Goal: Task Accomplishment & Management: Complete application form

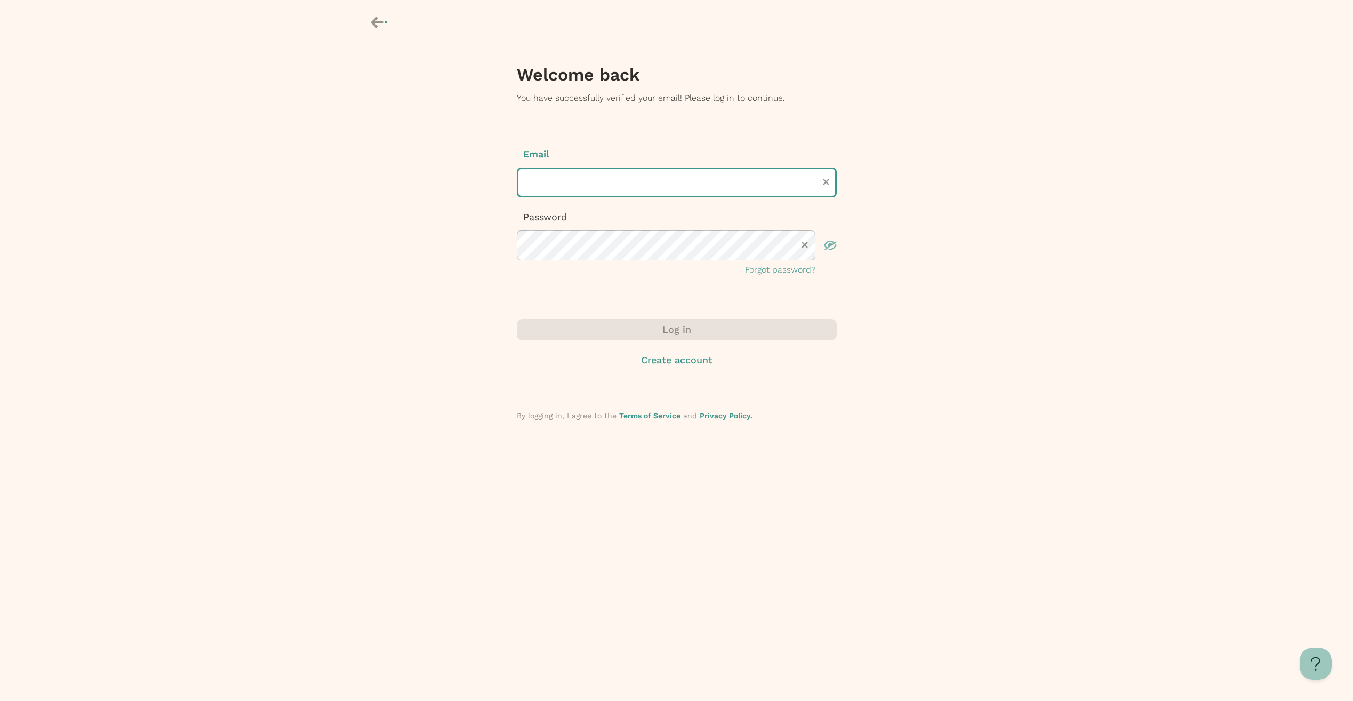
click at [561, 184] on input "text" at bounding box center [677, 183] width 320 height 30
type input "**********"
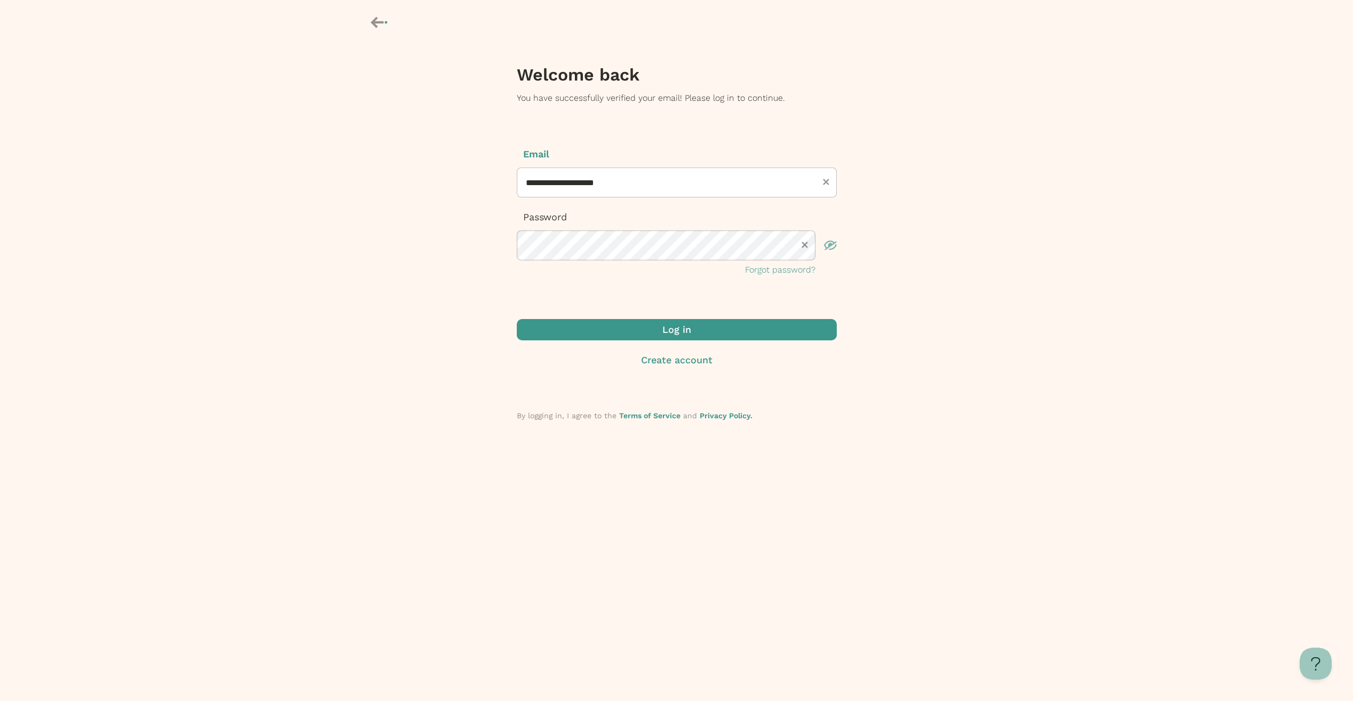
click at [627, 331] on span "submit" at bounding box center [677, 329] width 320 height 21
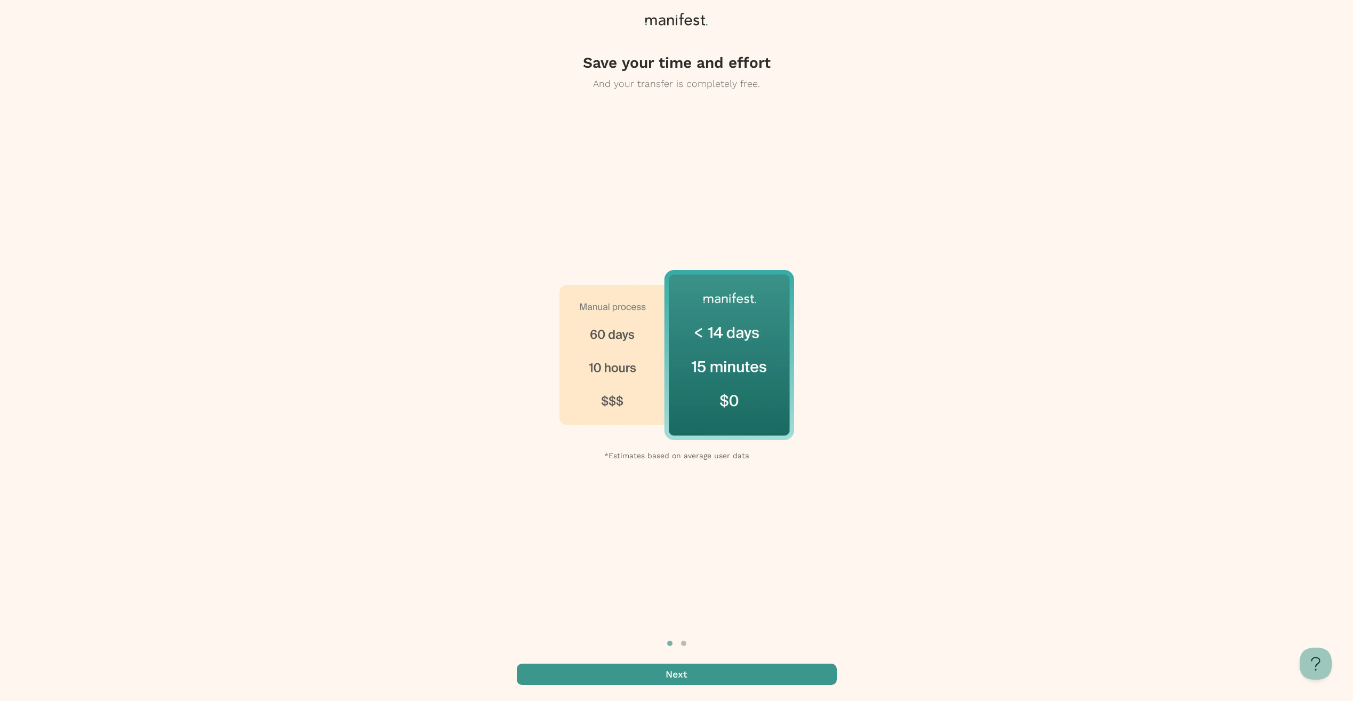
click at [725, 668] on span "button" at bounding box center [677, 674] width 320 height 21
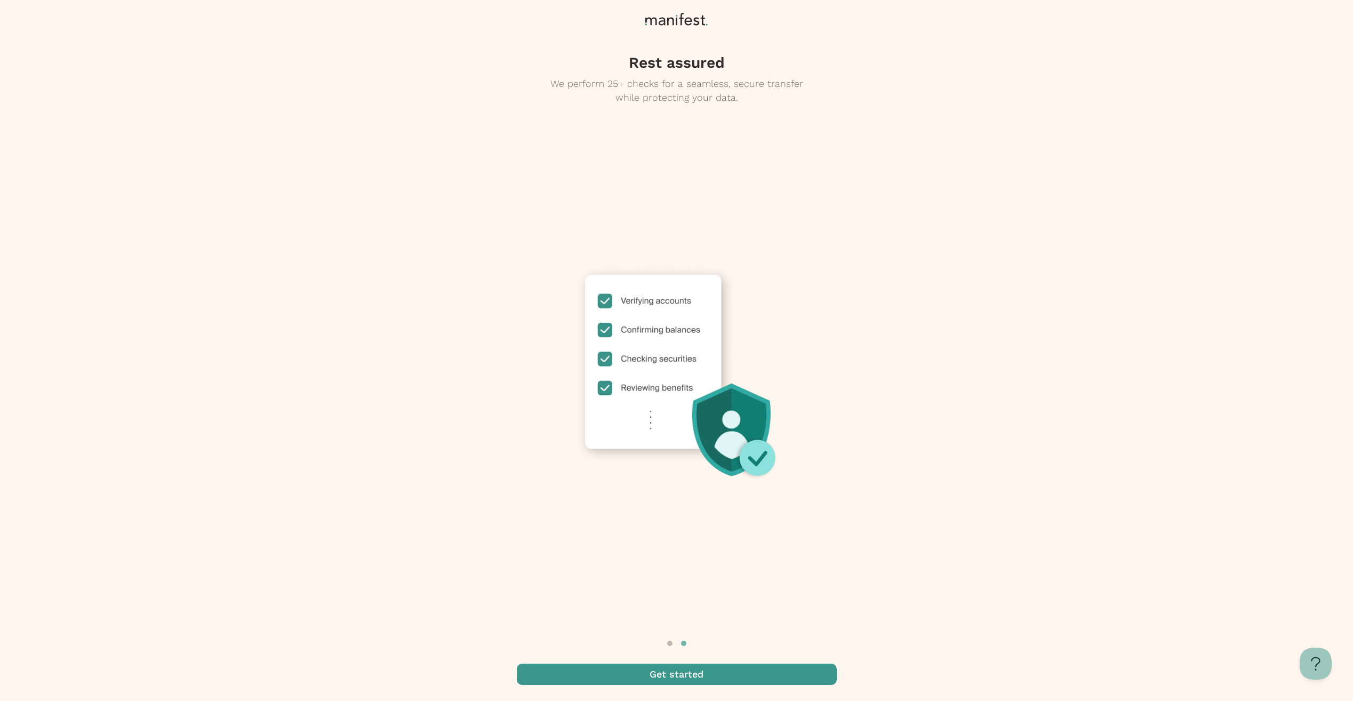
click at [656, 673] on span "button" at bounding box center [677, 674] width 320 height 21
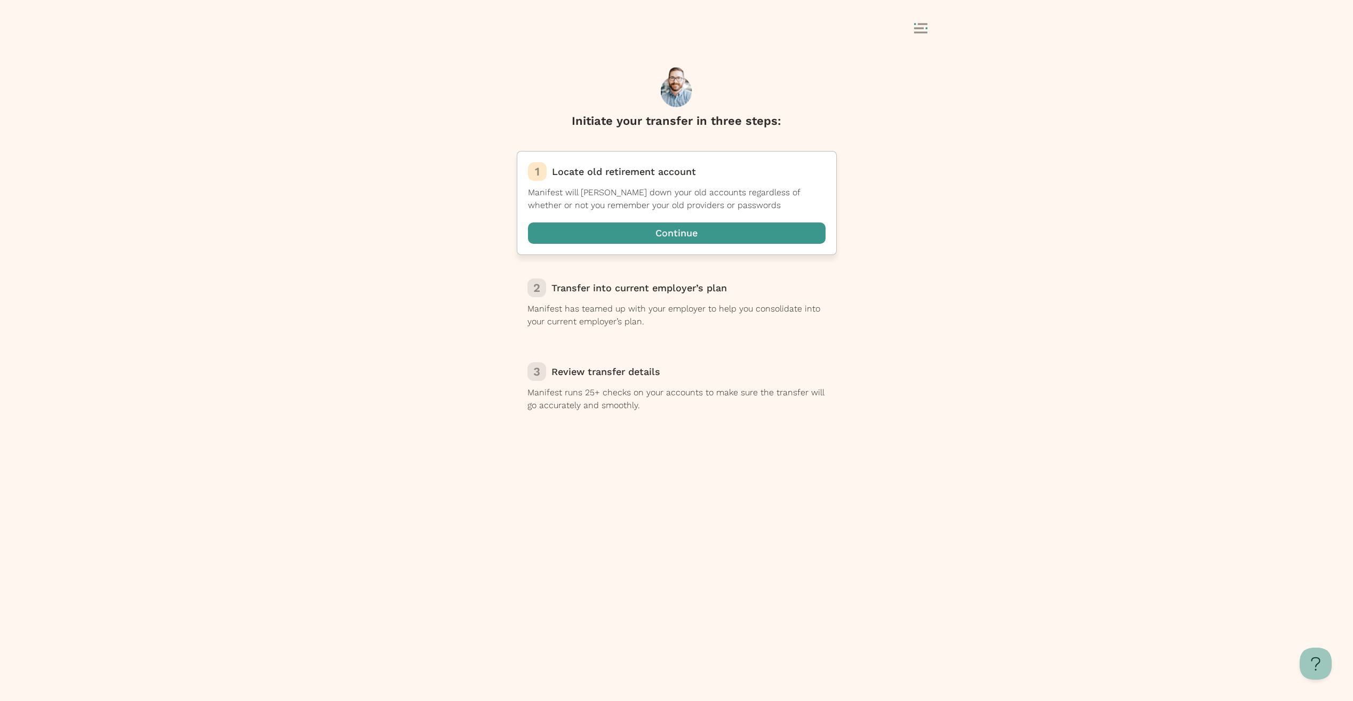
click at [681, 229] on span "button" at bounding box center [677, 232] width 298 height 21
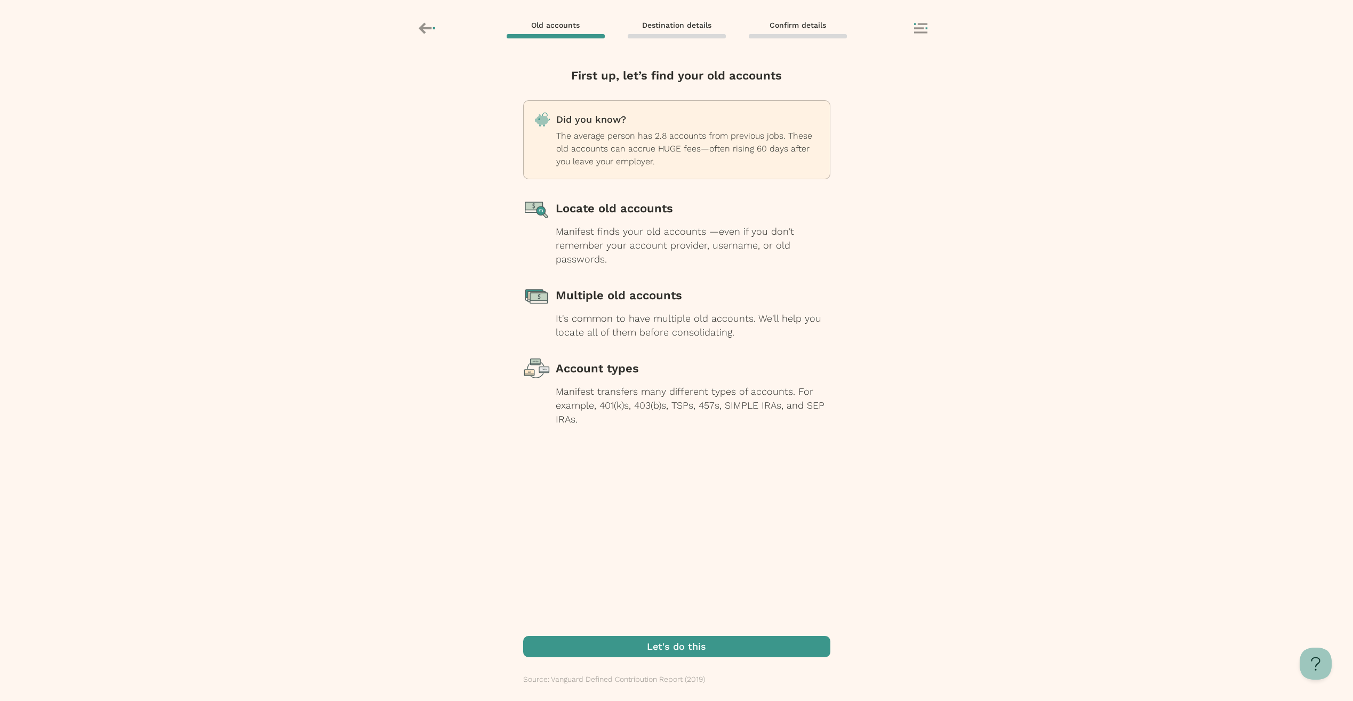
click at [696, 642] on span "button" at bounding box center [676, 646] width 307 height 21
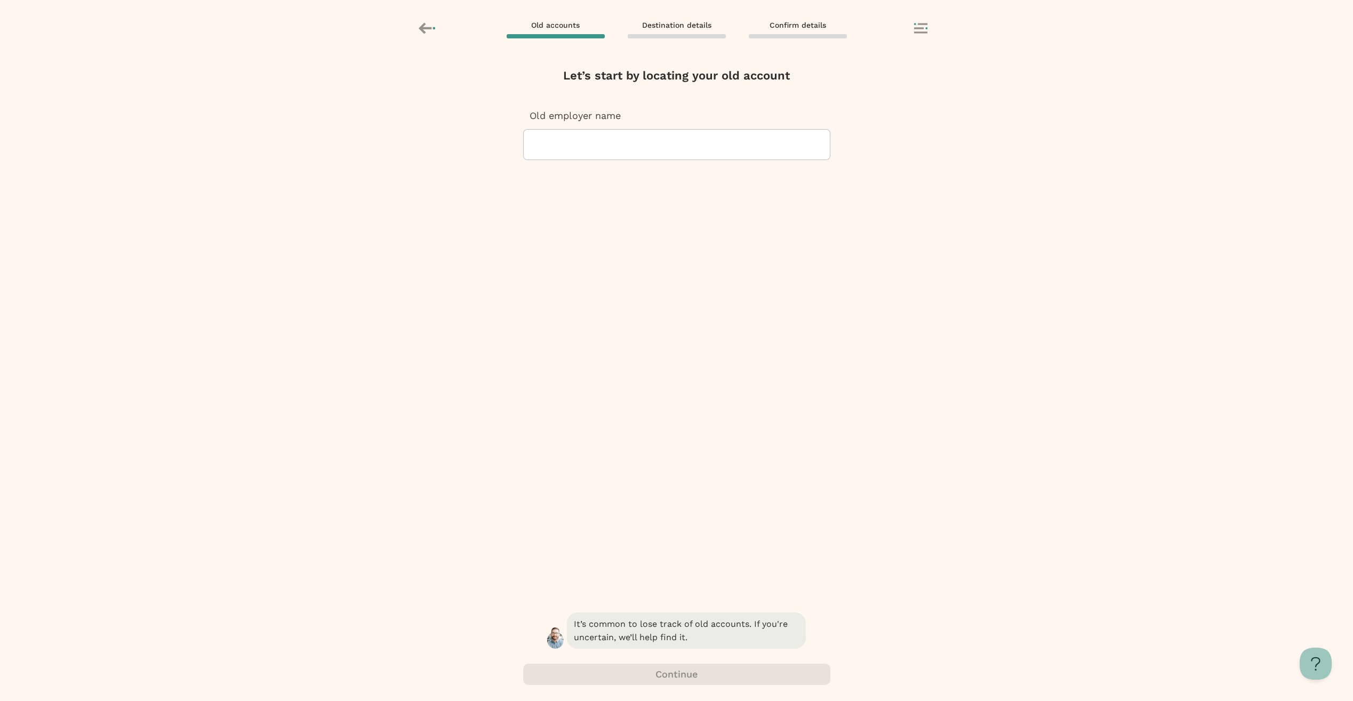
click at [650, 137] on div at bounding box center [676, 145] width 289 height 30
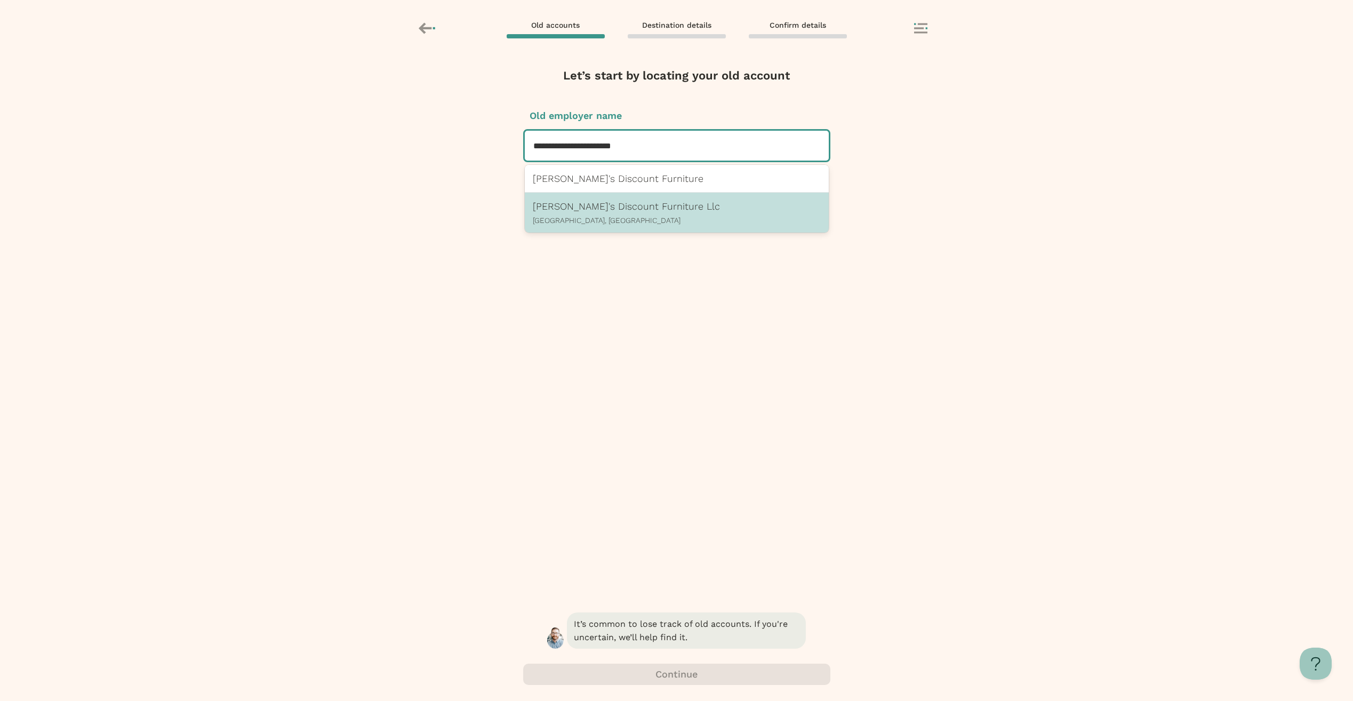
click at [666, 208] on p "[PERSON_NAME]'s Discount Furniture Llc" at bounding box center [677, 206] width 288 height 11
type input "**********"
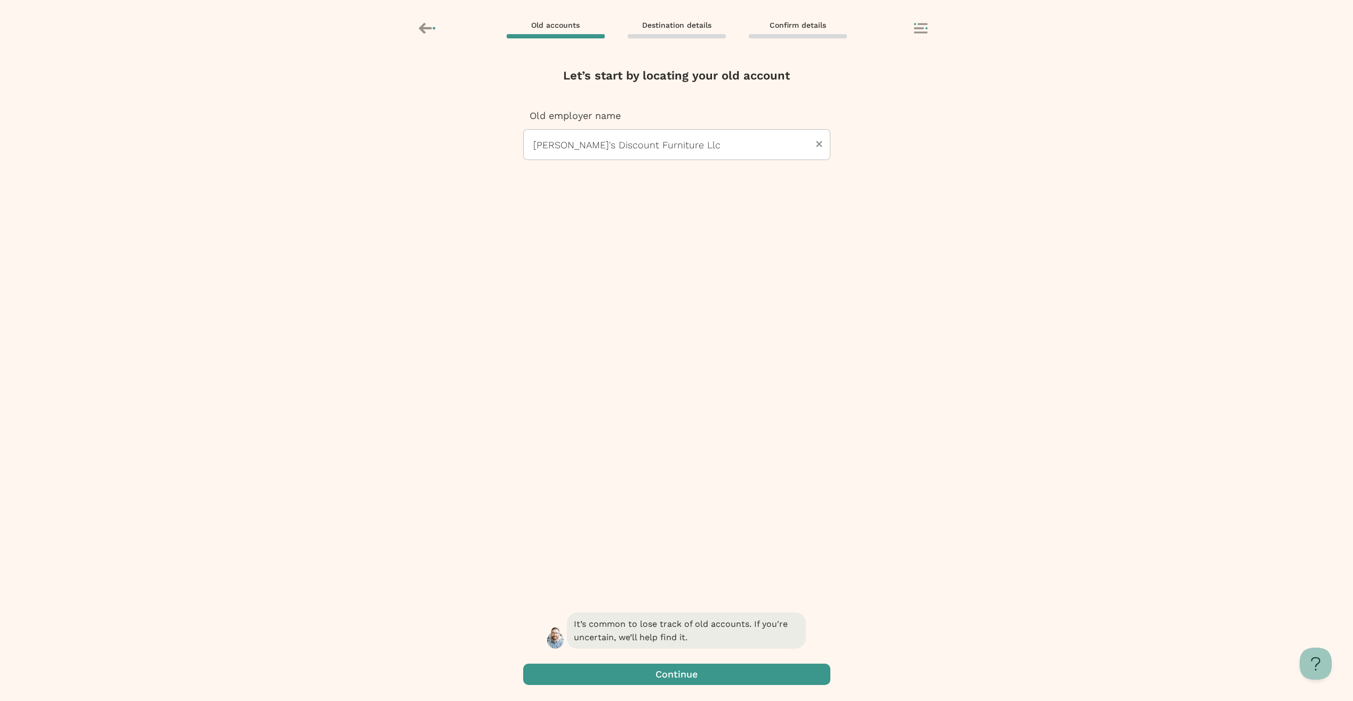
click at [723, 674] on span "button" at bounding box center [676, 674] width 307 height 21
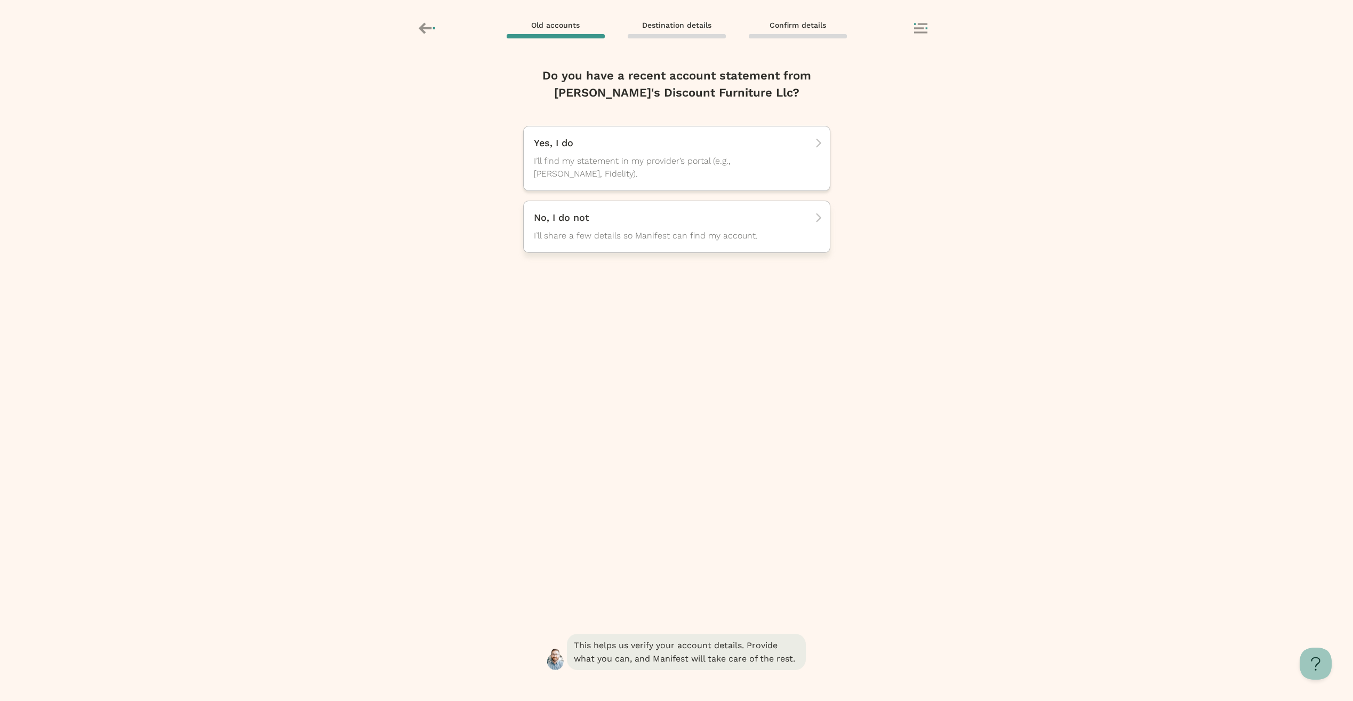
click at [610, 232] on span "I’ll share a few details so Manifest can find my account." at bounding box center [667, 235] width 267 height 13
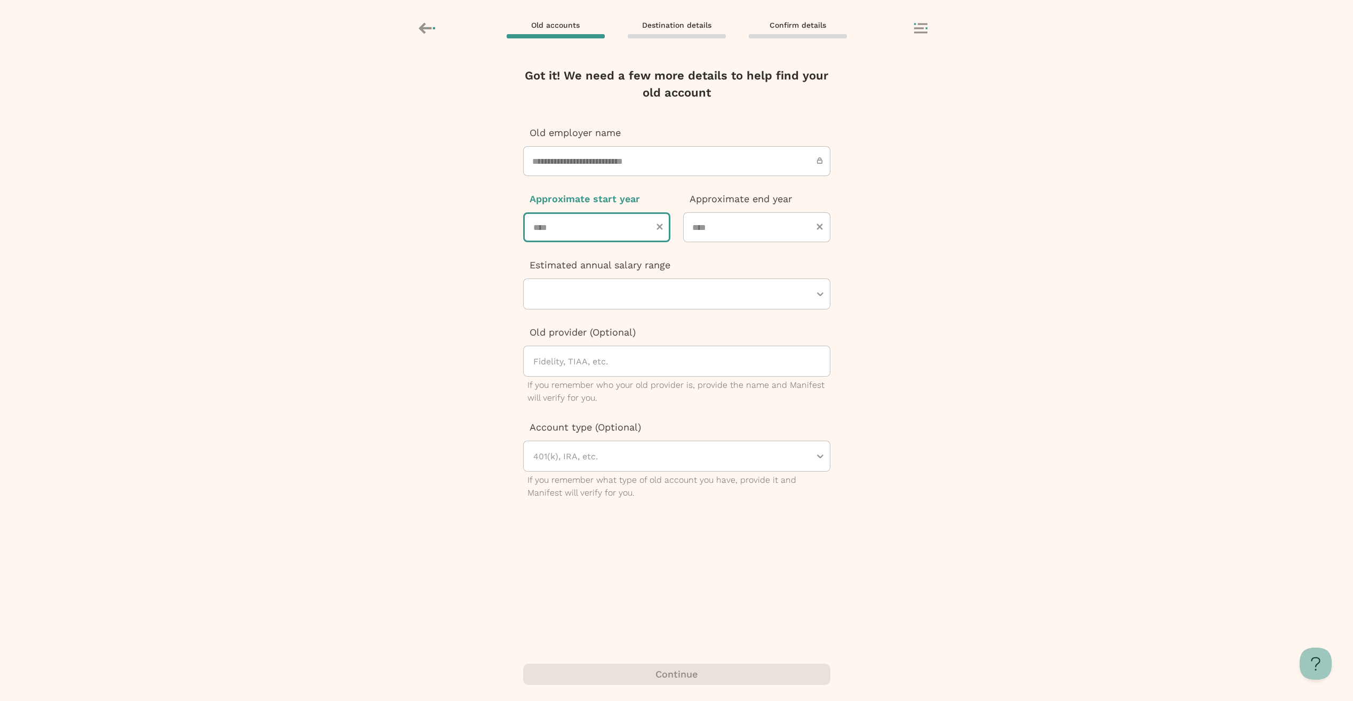
click at [606, 230] on input "number" at bounding box center [596, 227] width 147 height 30
type input "****"
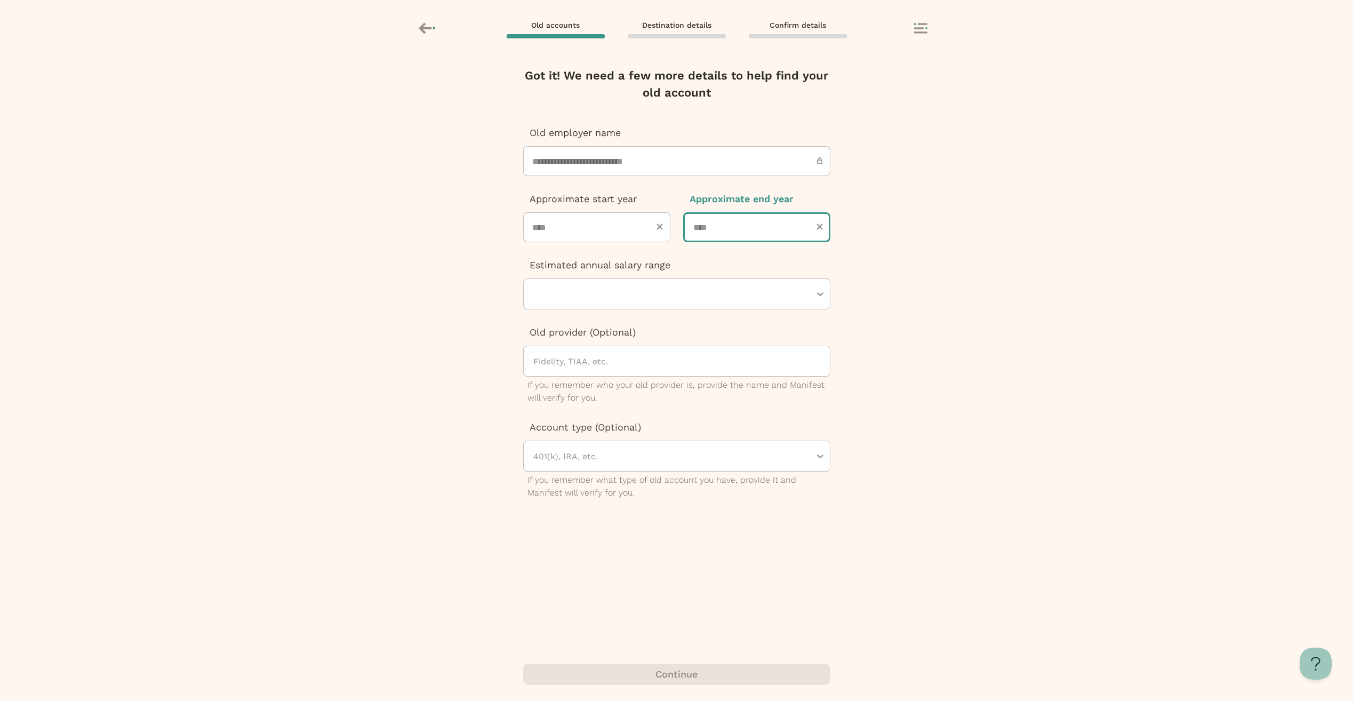
click at [699, 227] on input "number" at bounding box center [756, 227] width 147 height 30
type input "****"
click at [717, 298] on div at bounding box center [671, 294] width 278 height 30
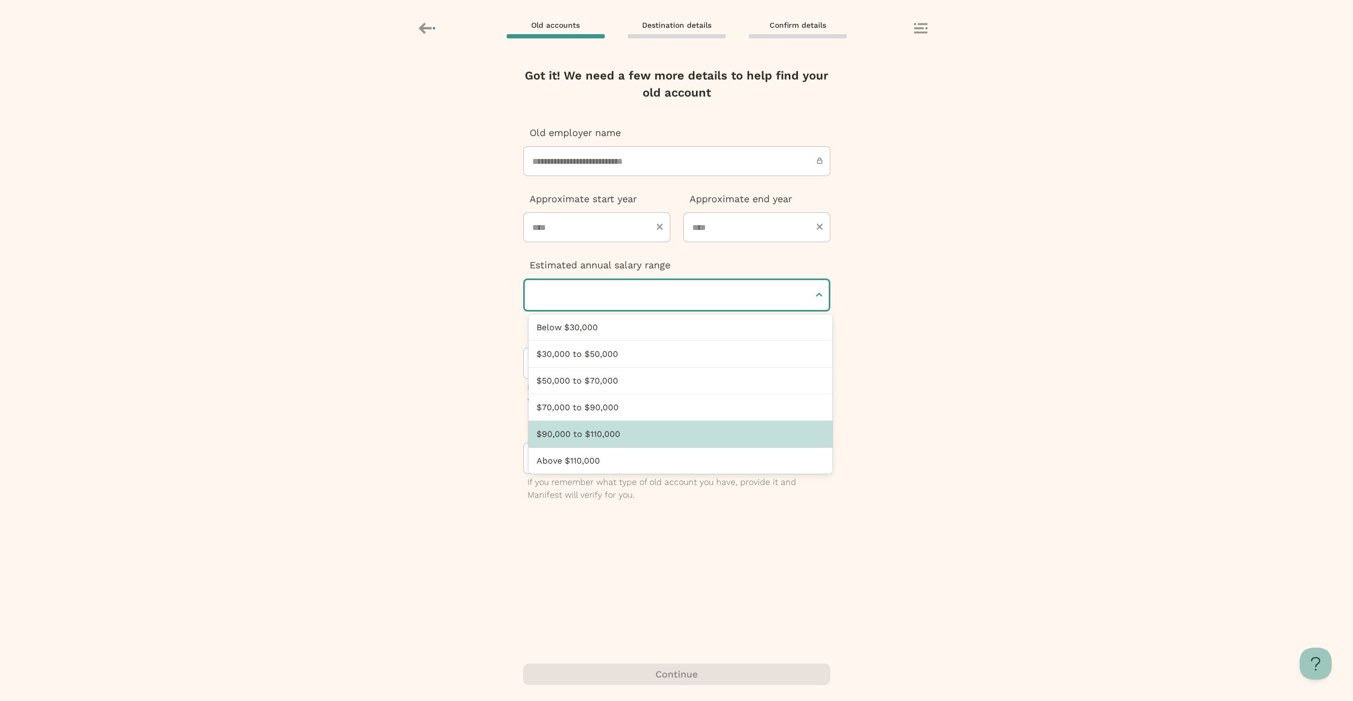
click at [699, 427] on div "$90,000 to $110,000" at bounding box center [681, 434] width 304 height 27
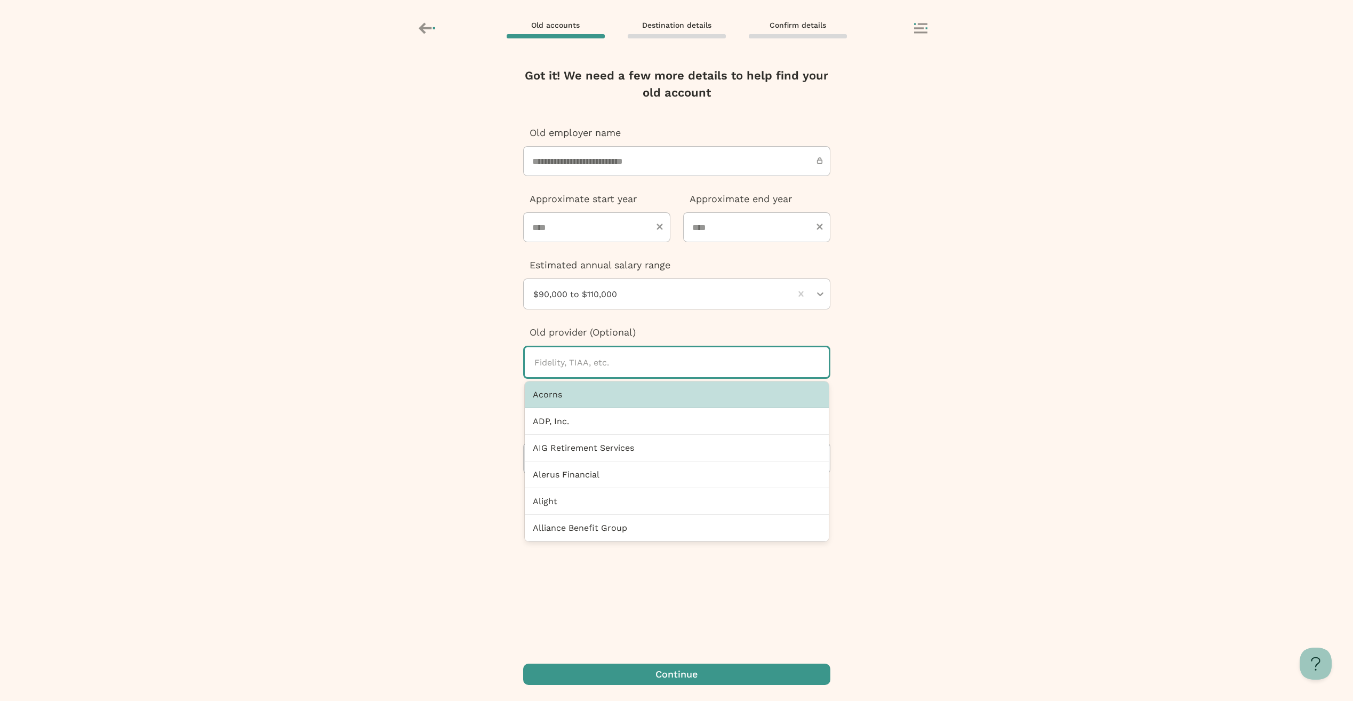
click at [625, 364] on div at bounding box center [681, 362] width 296 height 30
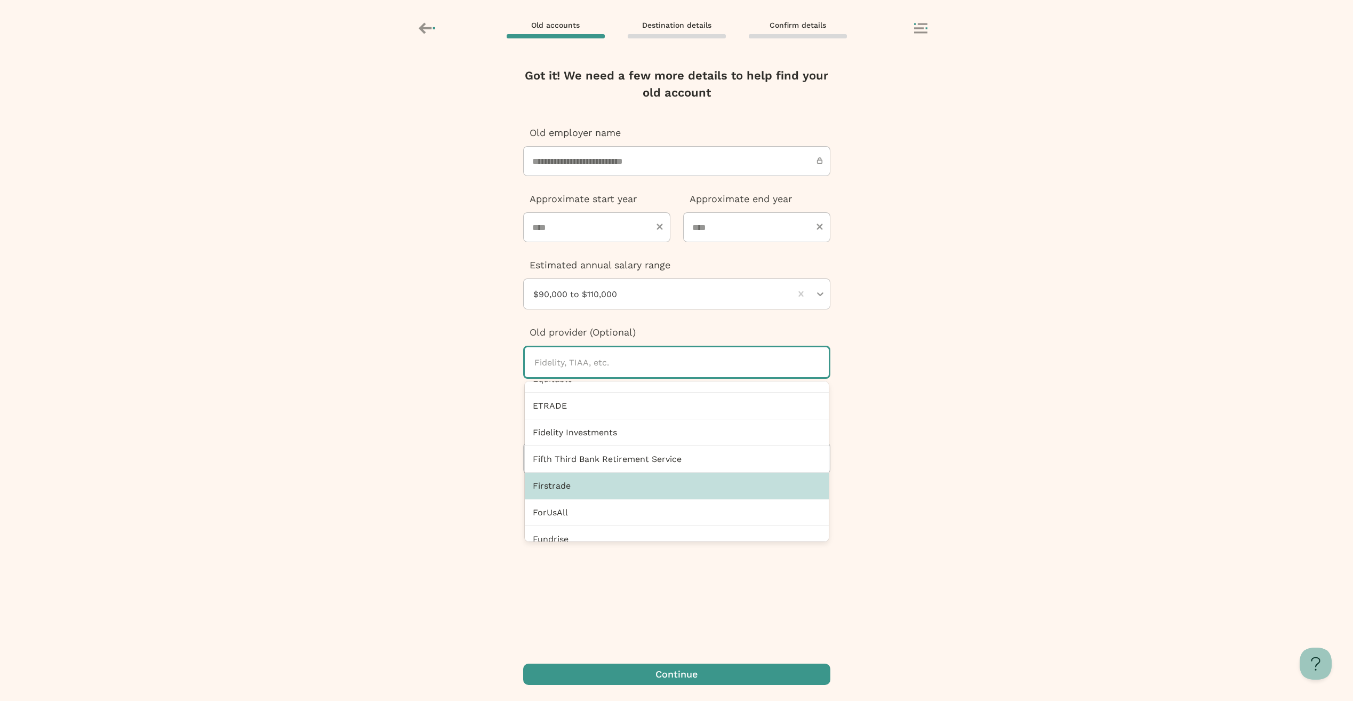
scroll to position [693, 0]
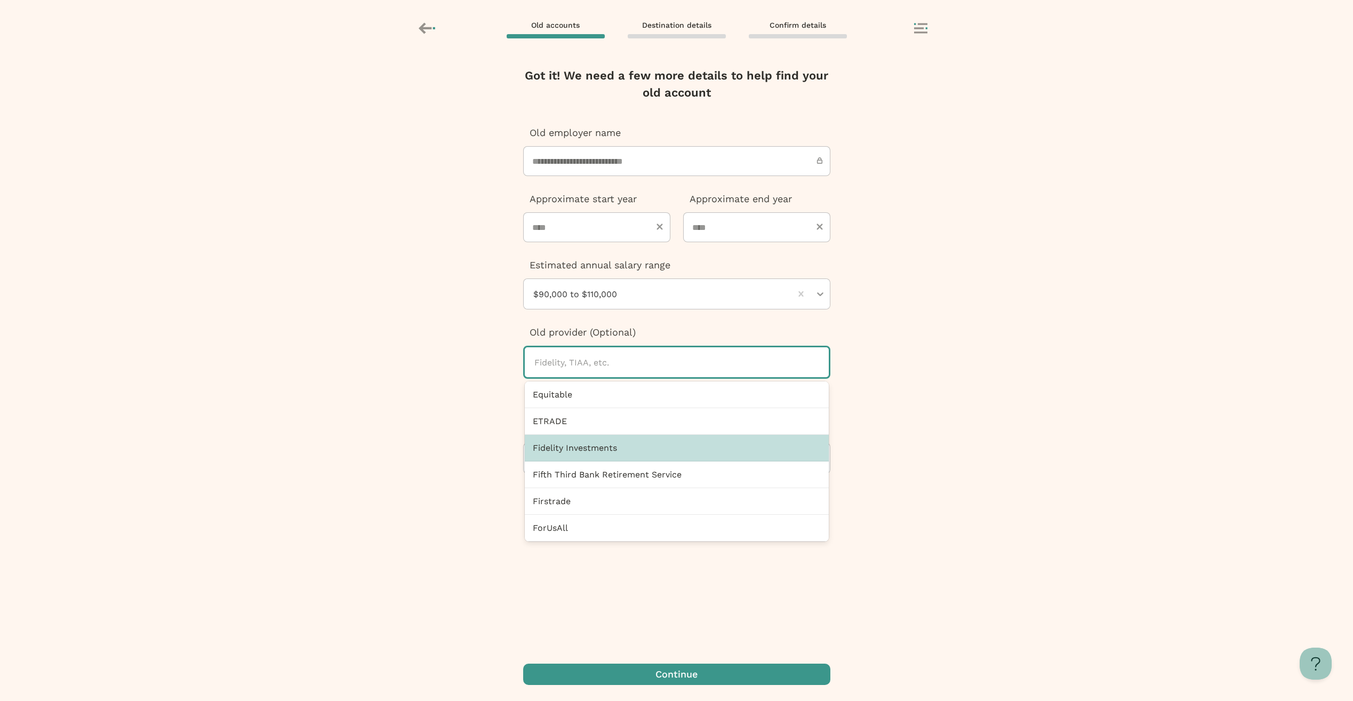
click at [644, 443] on div "Fidelity Investments" at bounding box center [677, 448] width 304 height 27
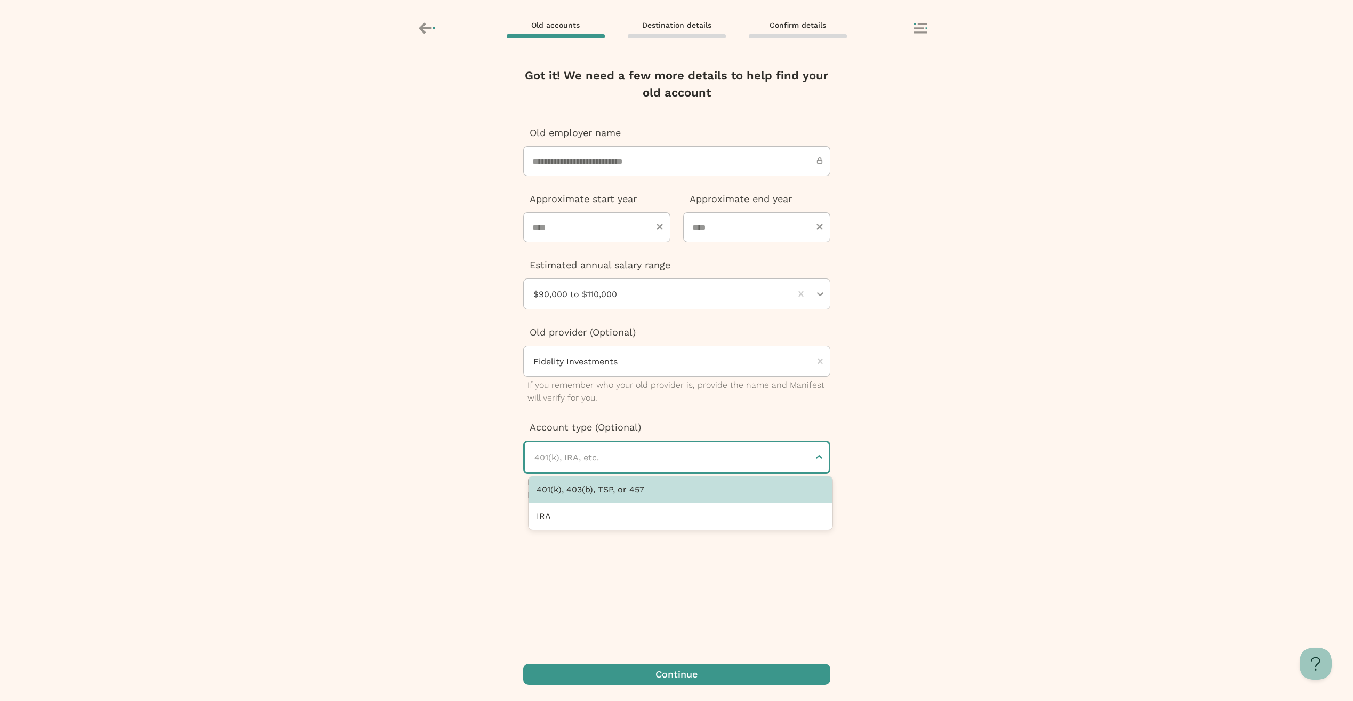
click at [658, 462] on div at bounding box center [671, 457] width 276 height 30
click at [663, 490] on div "401(k), 403(b), TSP, or 457" at bounding box center [681, 489] width 304 height 27
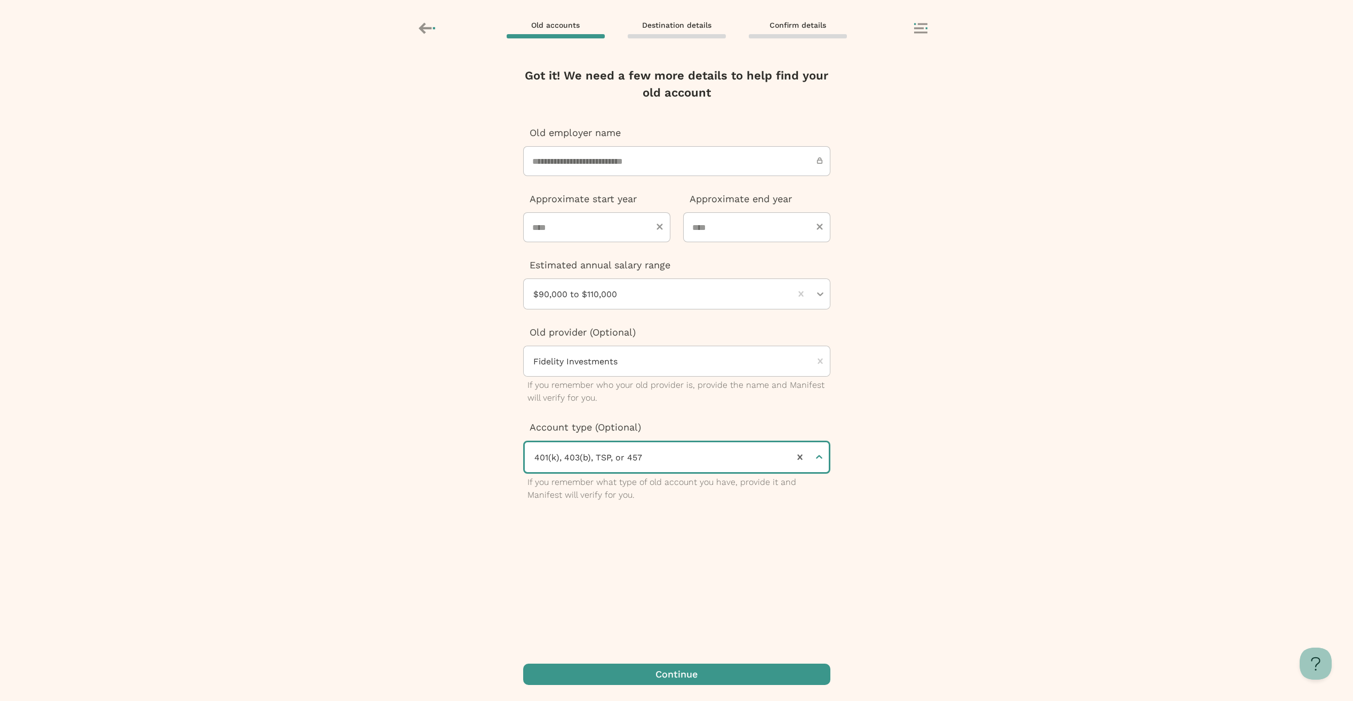
click at [727, 677] on span "button" at bounding box center [676, 674] width 307 height 21
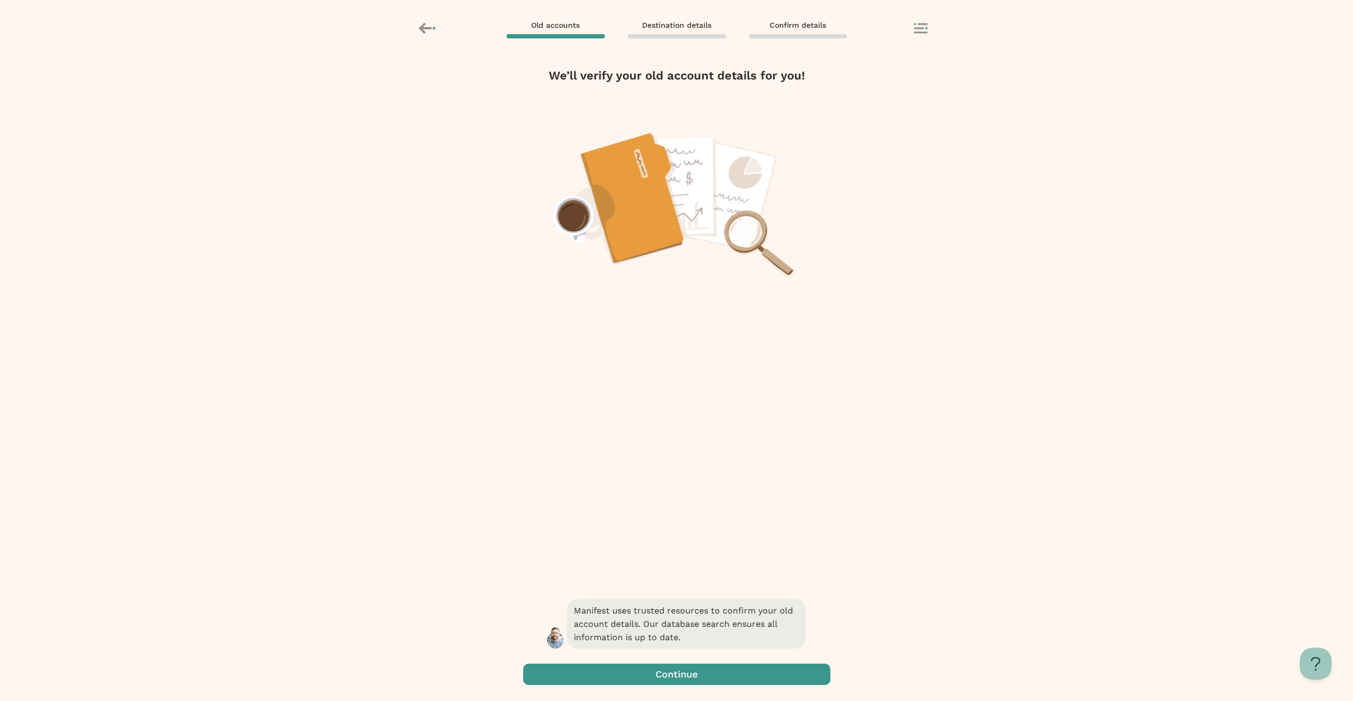
click at [723, 678] on span "button" at bounding box center [676, 674] width 307 height 21
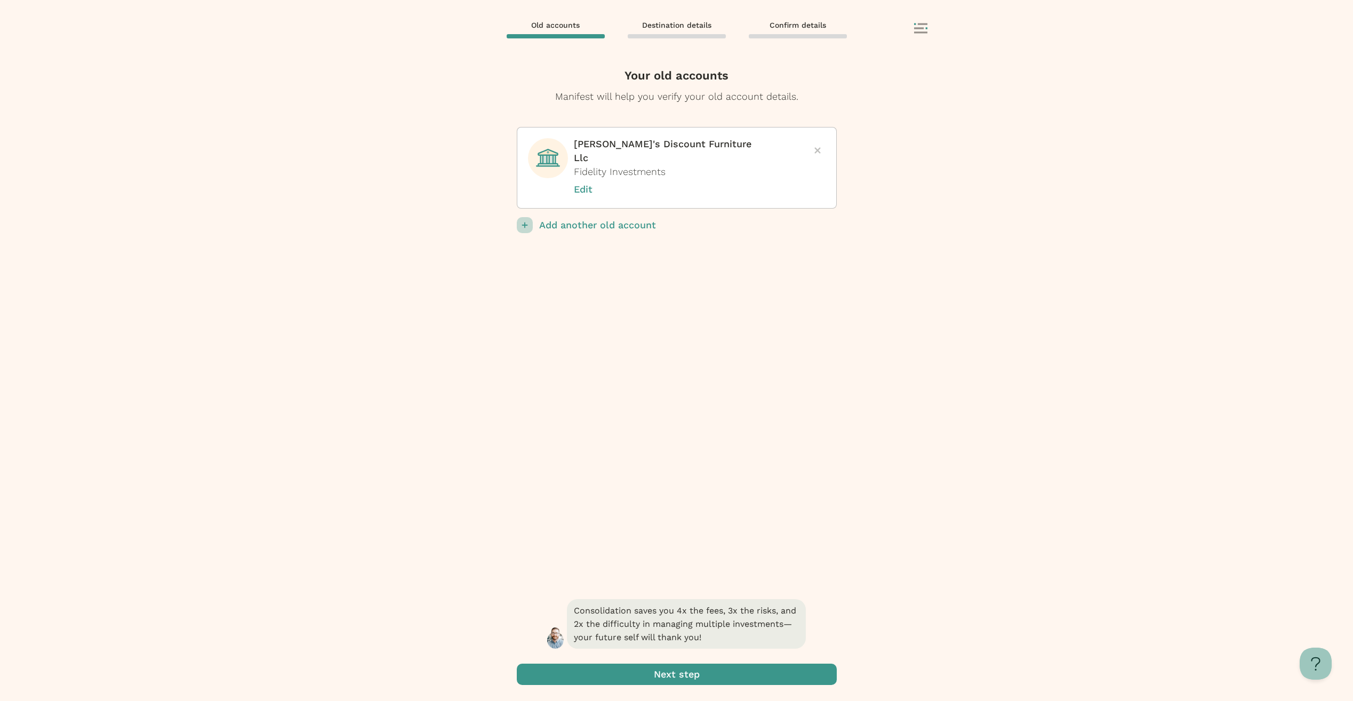
click at [723, 678] on span "submit" at bounding box center [677, 674] width 320 height 21
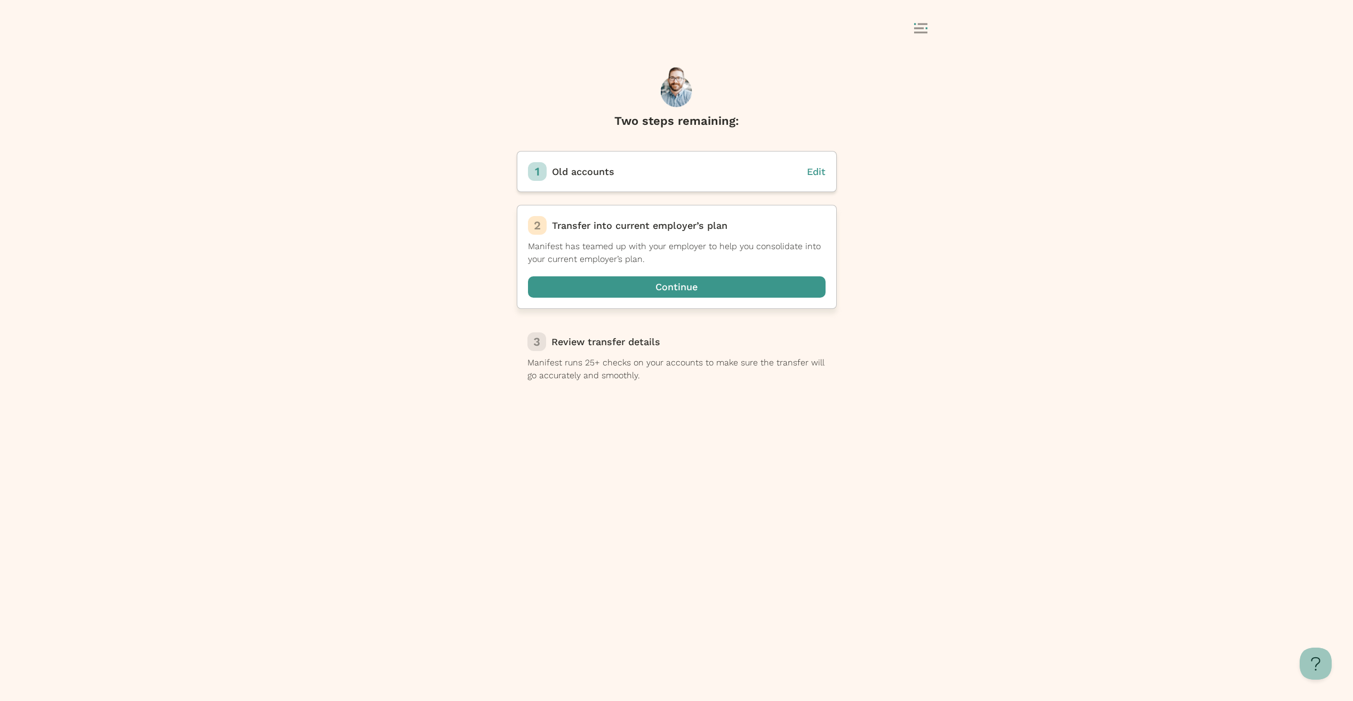
click at [708, 289] on span "button" at bounding box center [677, 286] width 298 height 21
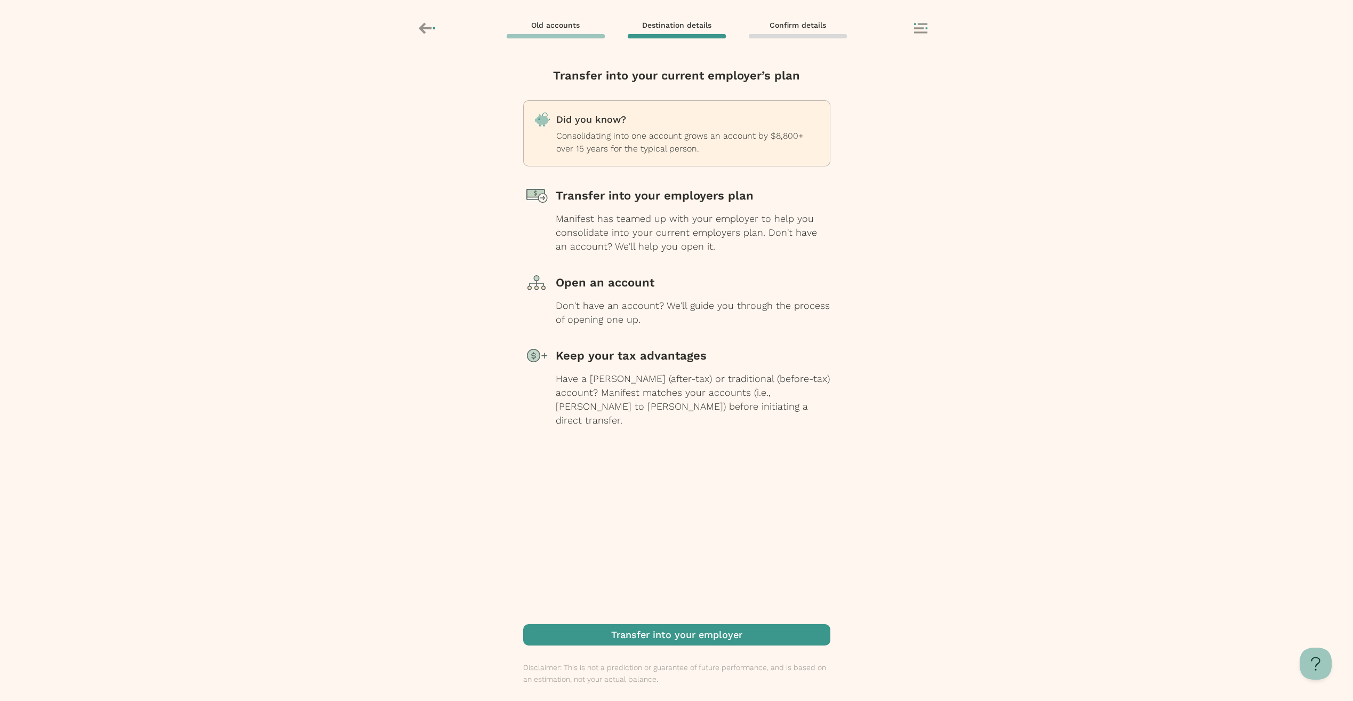
click at [711, 633] on span "button" at bounding box center [676, 634] width 307 height 21
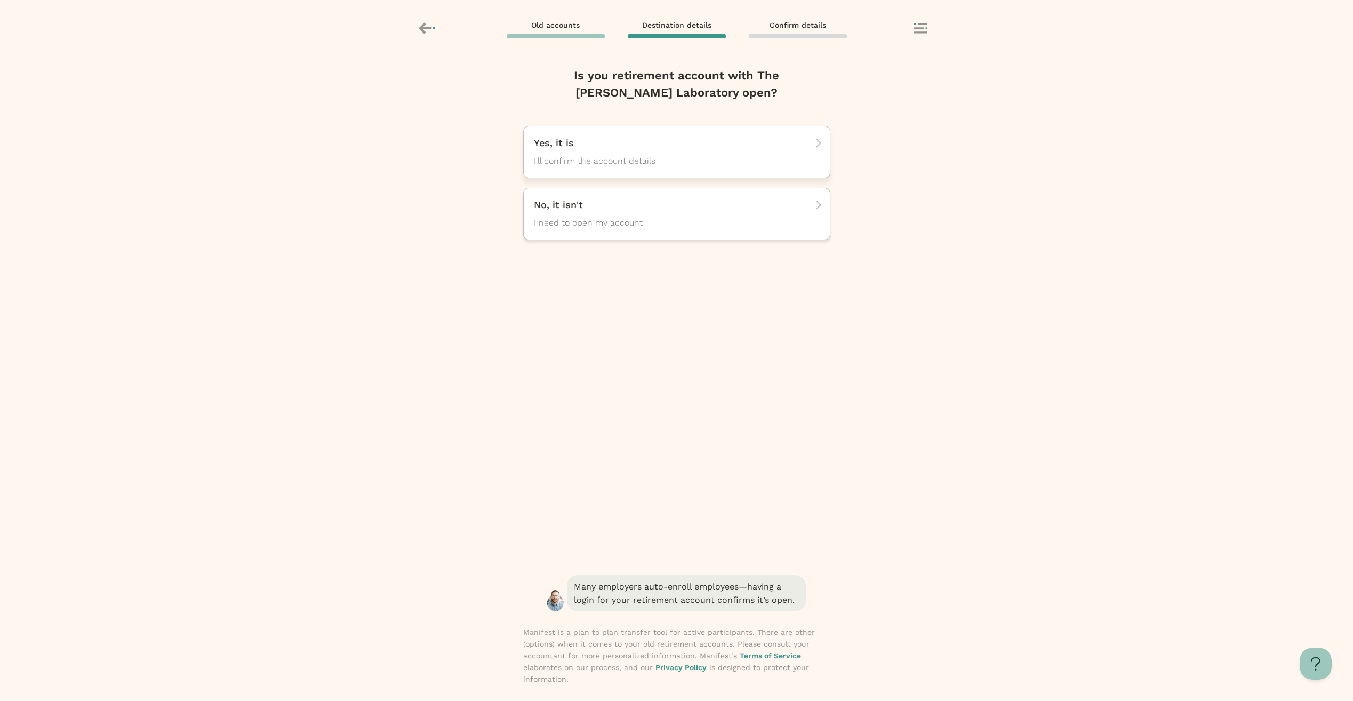
click at [665, 150] on div "Yes, it is I'll confirm the account details" at bounding box center [673, 152] width 278 height 31
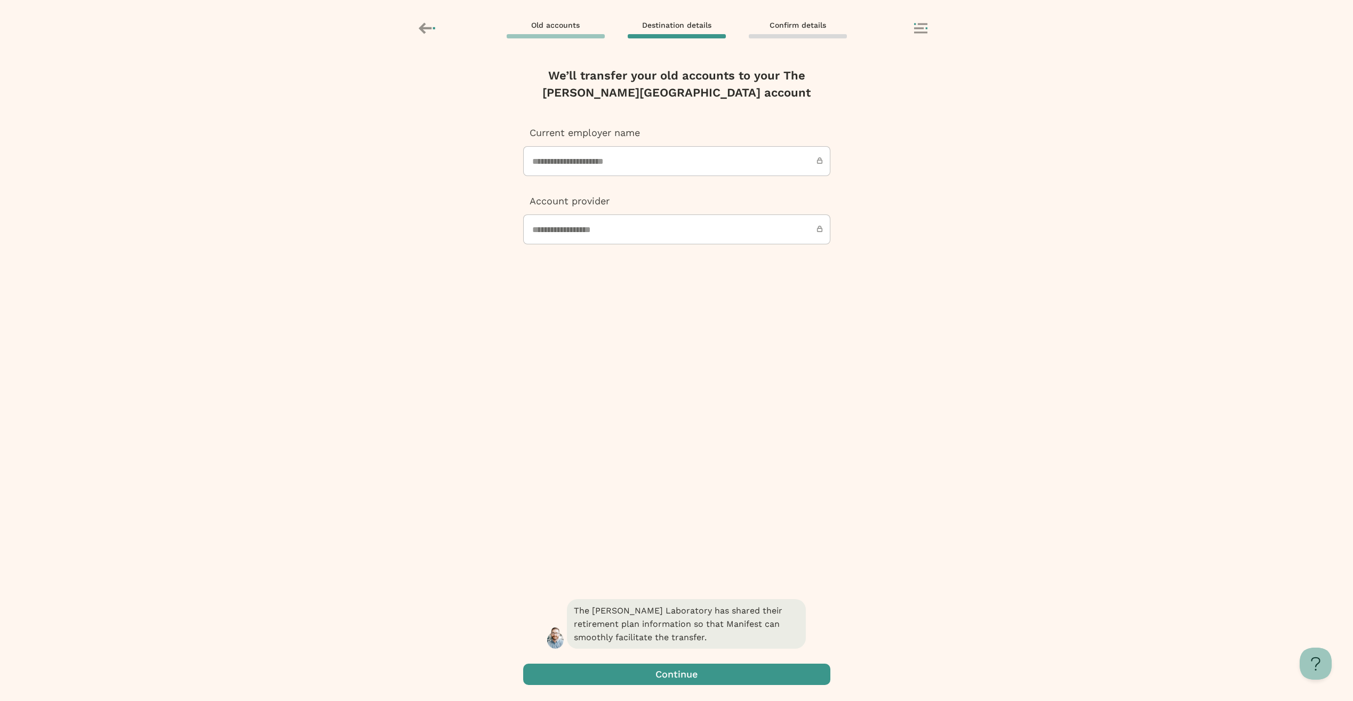
click at [730, 672] on span "button" at bounding box center [676, 674] width 307 height 21
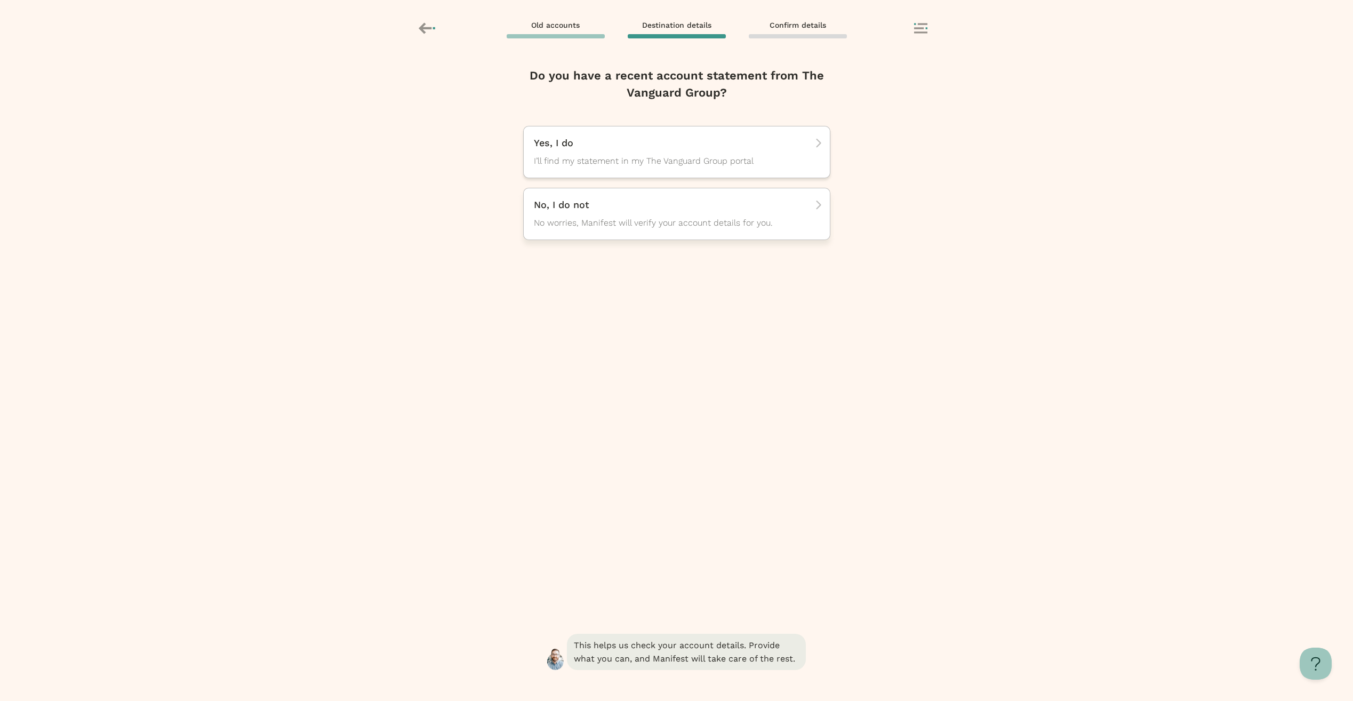
click at [676, 212] on div "No, I do not No worries, Manifest will verify your account details for you." at bounding box center [673, 213] width 278 height 31
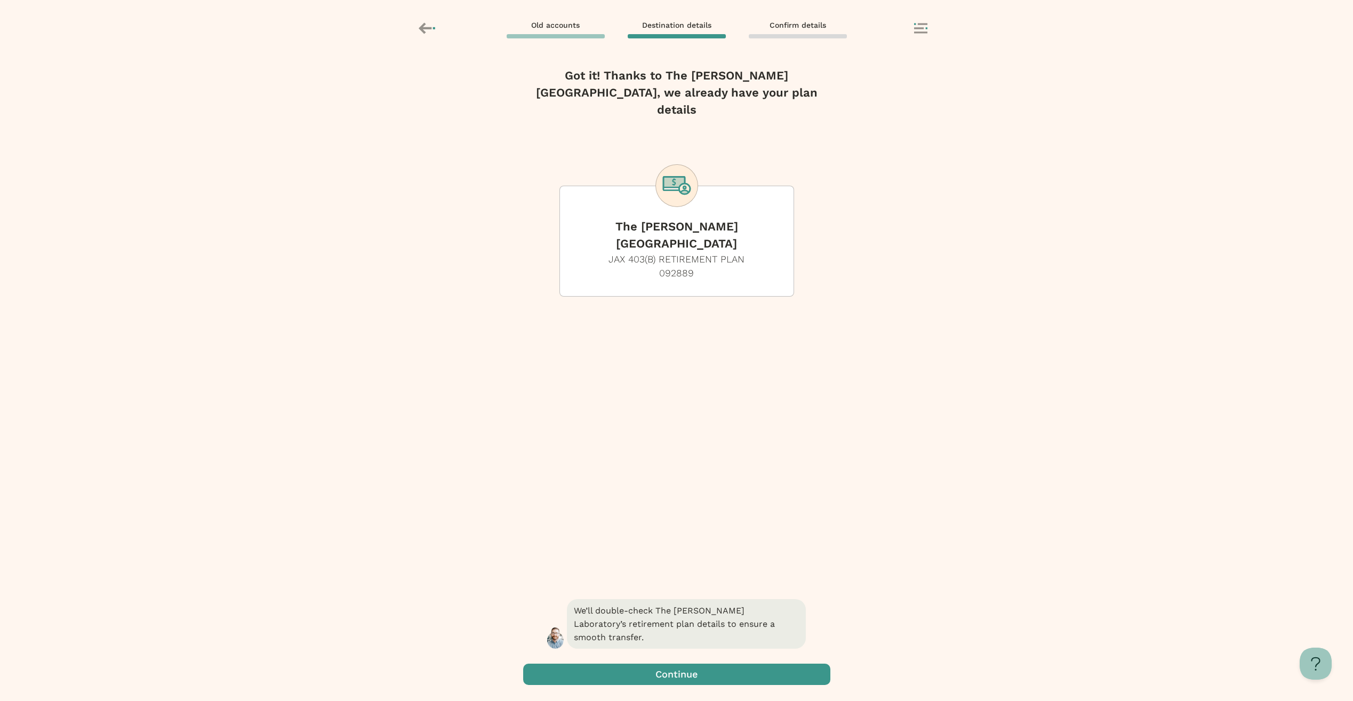
click at [722, 671] on span "button" at bounding box center [676, 674] width 307 height 21
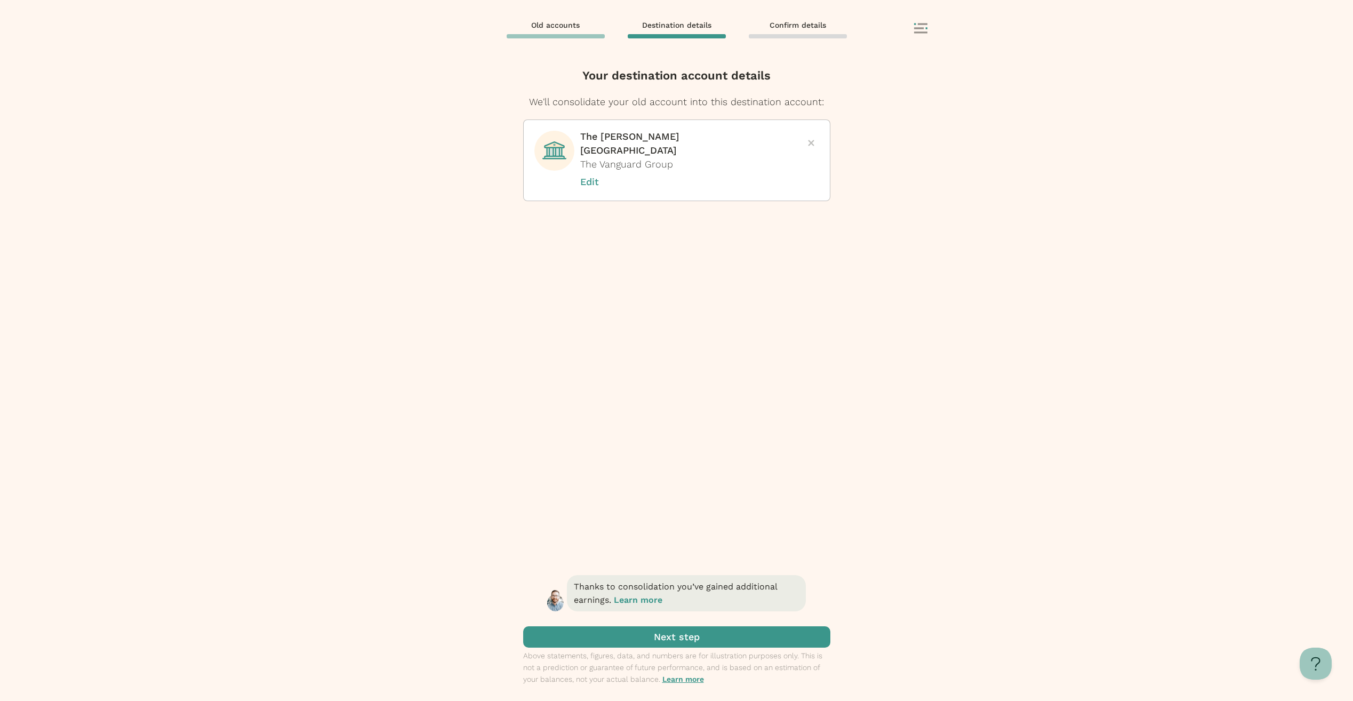
click at [705, 641] on span "submit" at bounding box center [676, 636] width 307 height 21
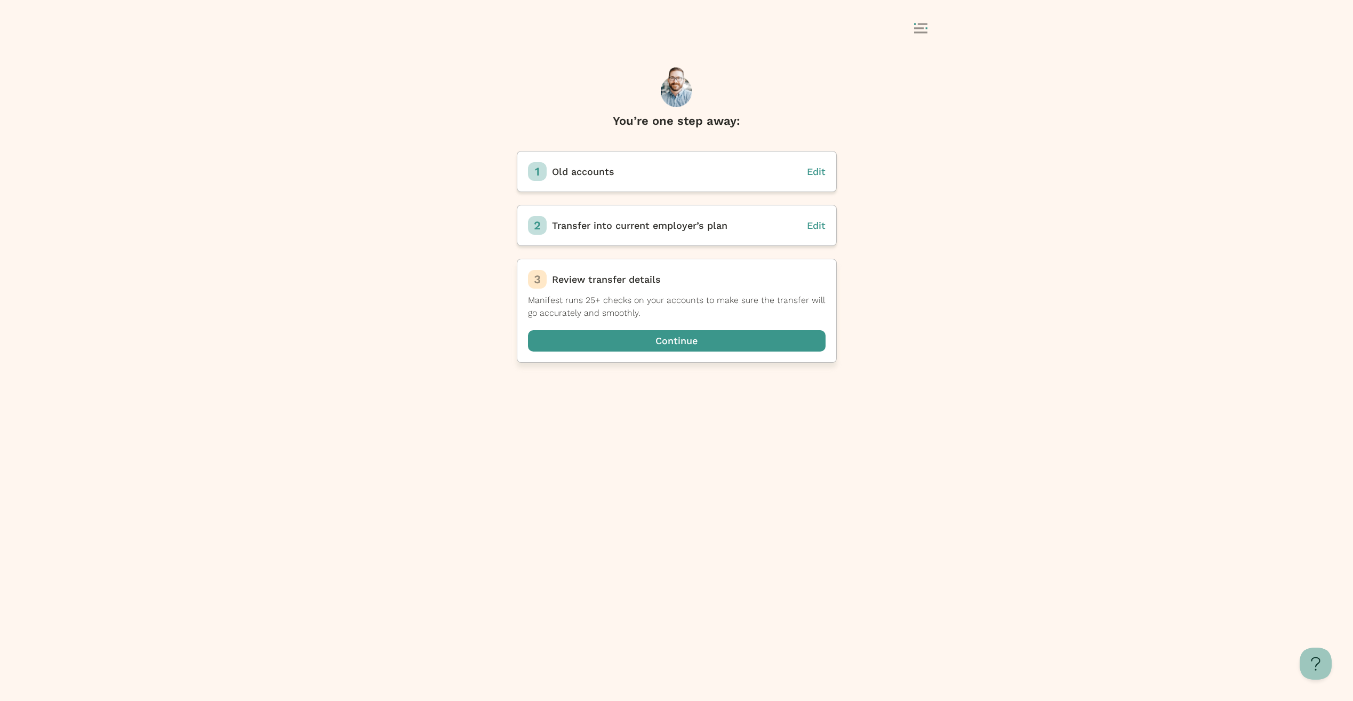
click at [652, 333] on span "button" at bounding box center [677, 340] width 298 height 21
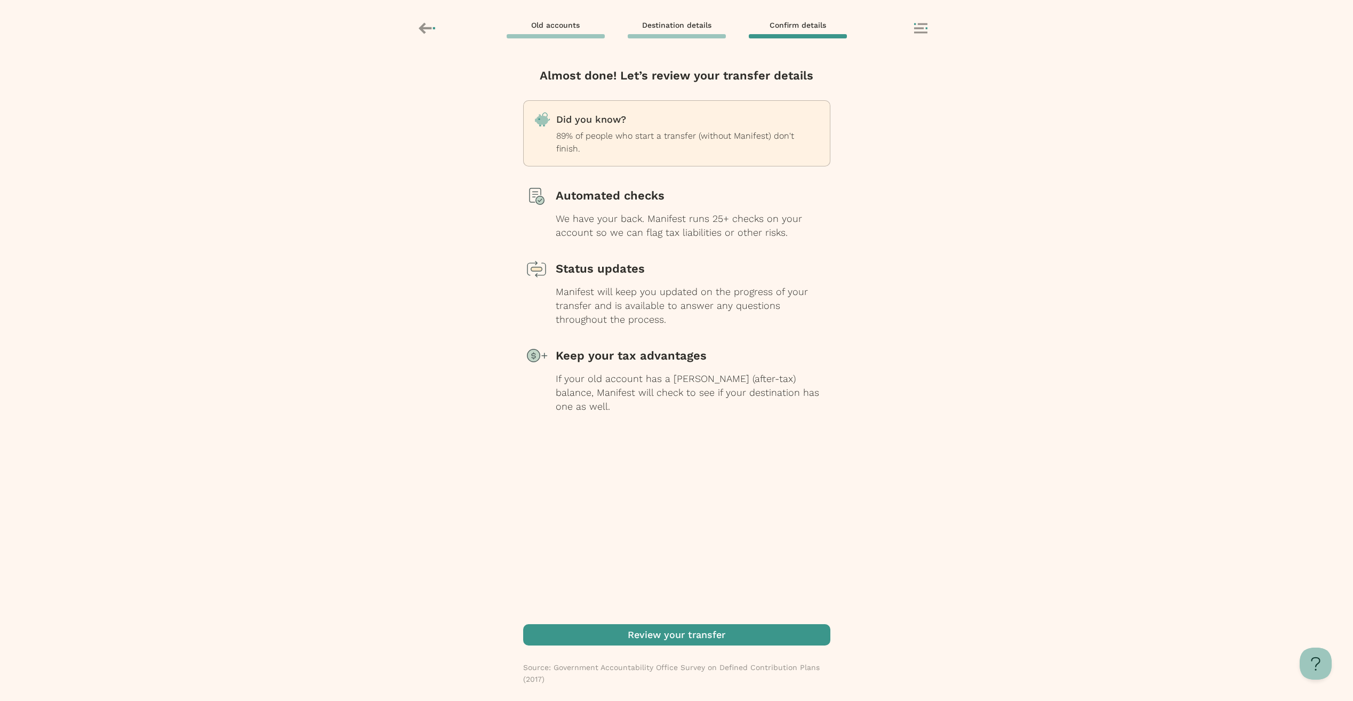
click at [677, 633] on span "button" at bounding box center [676, 634] width 307 height 21
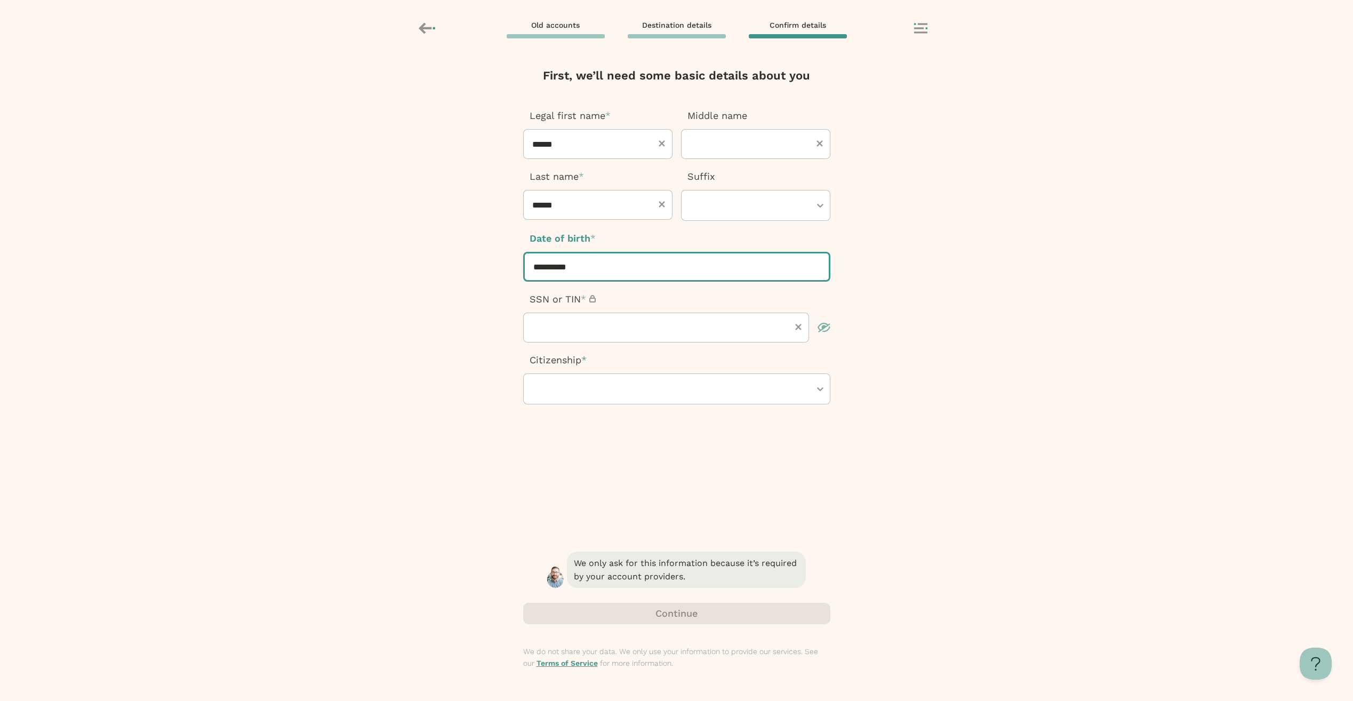
click at [640, 261] on input "**********" at bounding box center [676, 267] width 307 height 30
type input "**********"
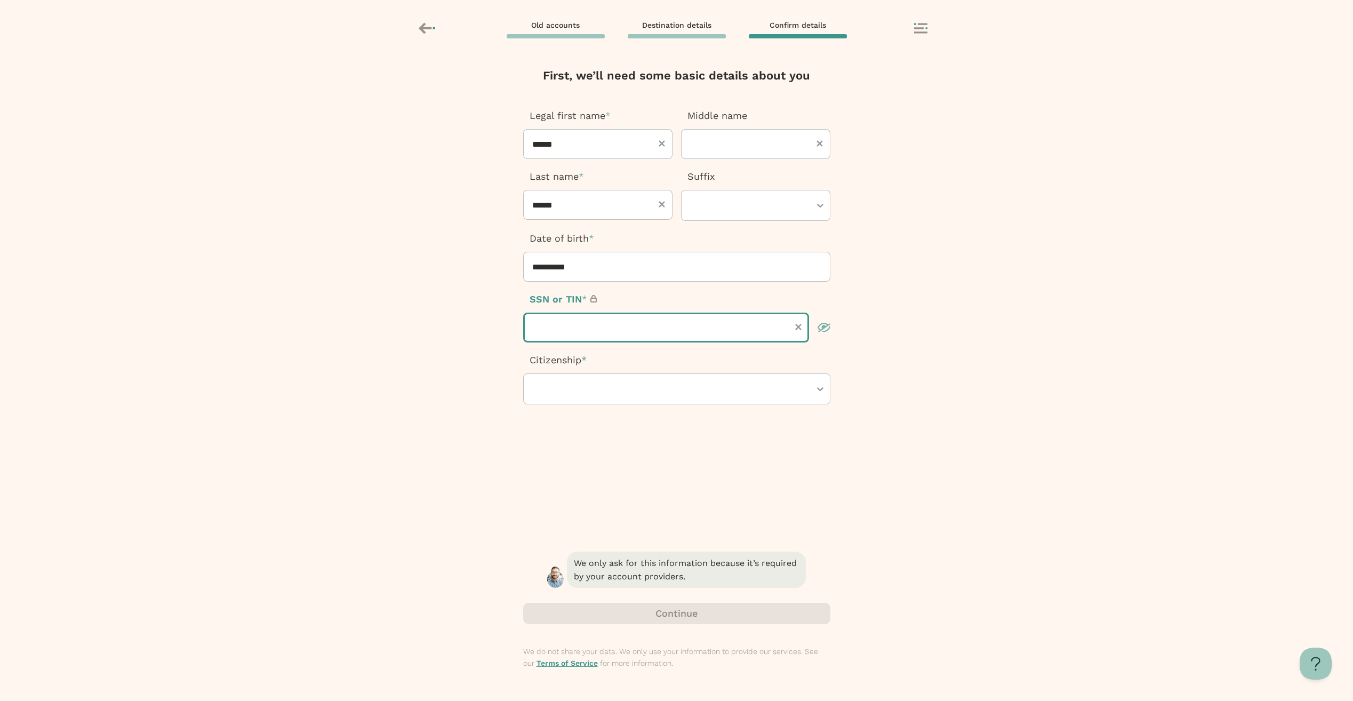
click at [654, 322] on input "text" at bounding box center [666, 328] width 286 height 30
type input "*********"
click at [637, 397] on div at bounding box center [671, 389] width 278 height 30
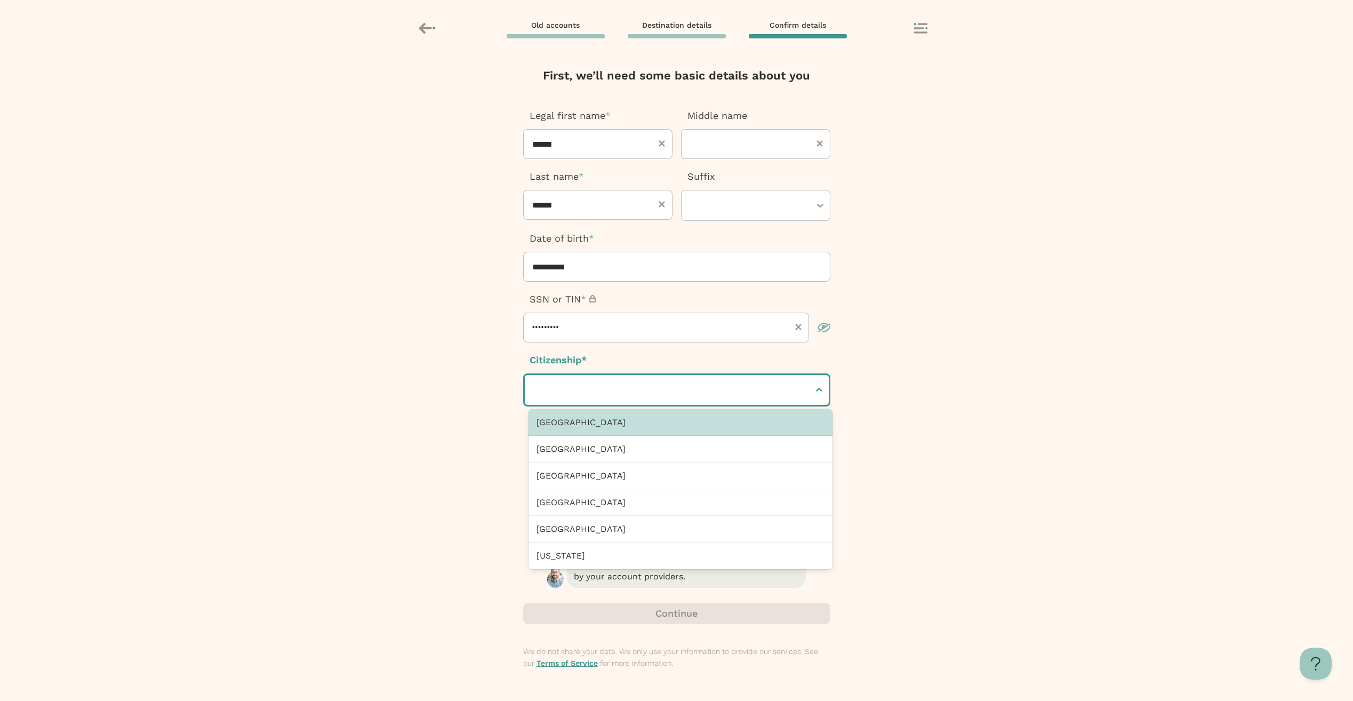
click at [643, 429] on div "[GEOGRAPHIC_DATA]" at bounding box center [681, 422] width 304 height 27
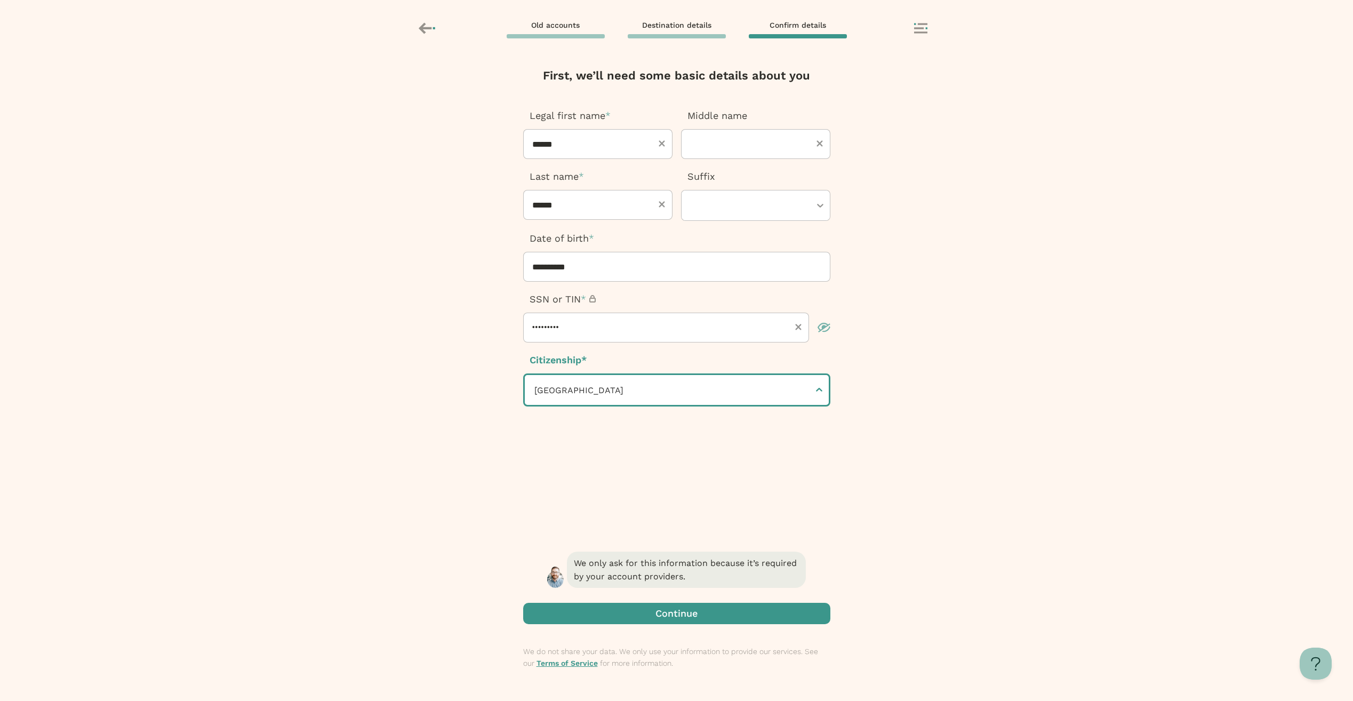
click at [681, 610] on span "button" at bounding box center [676, 613] width 307 height 21
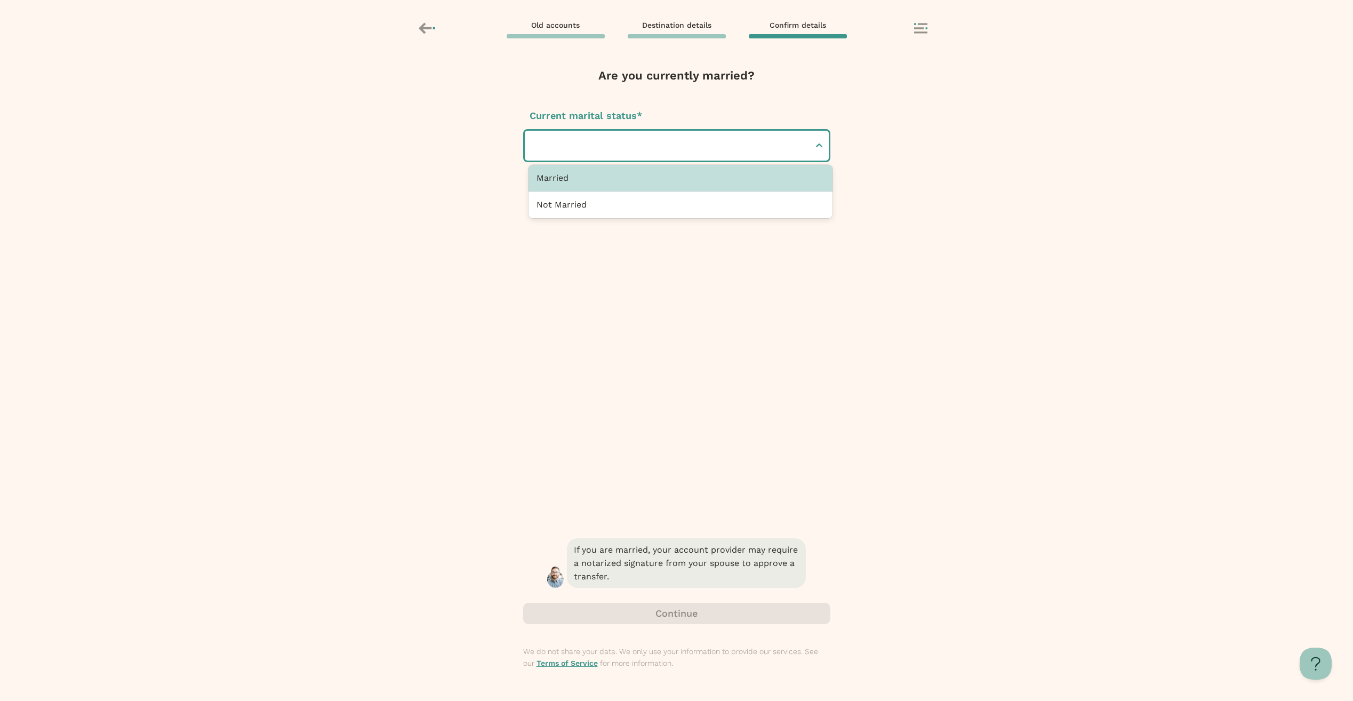
click at [615, 134] on div at bounding box center [671, 146] width 276 height 30
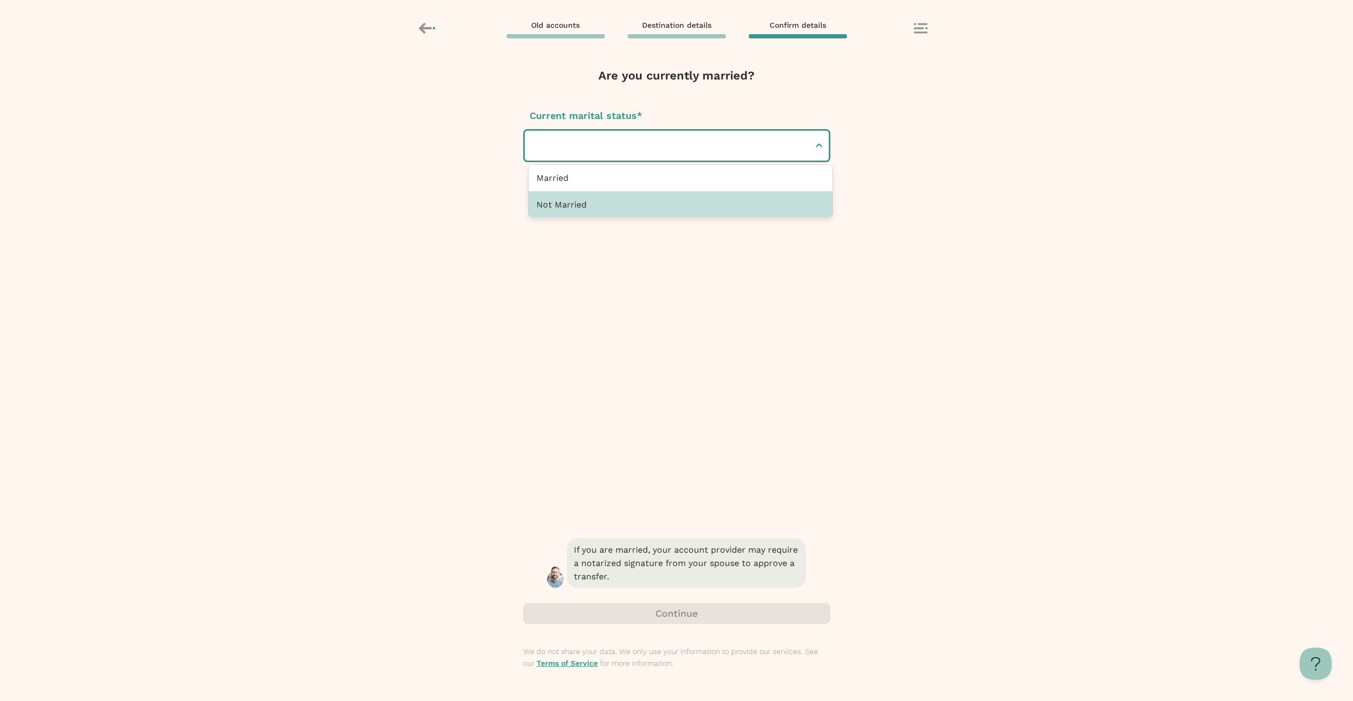
click at [612, 210] on div "Not Married" at bounding box center [681, 205] width 304 height 26
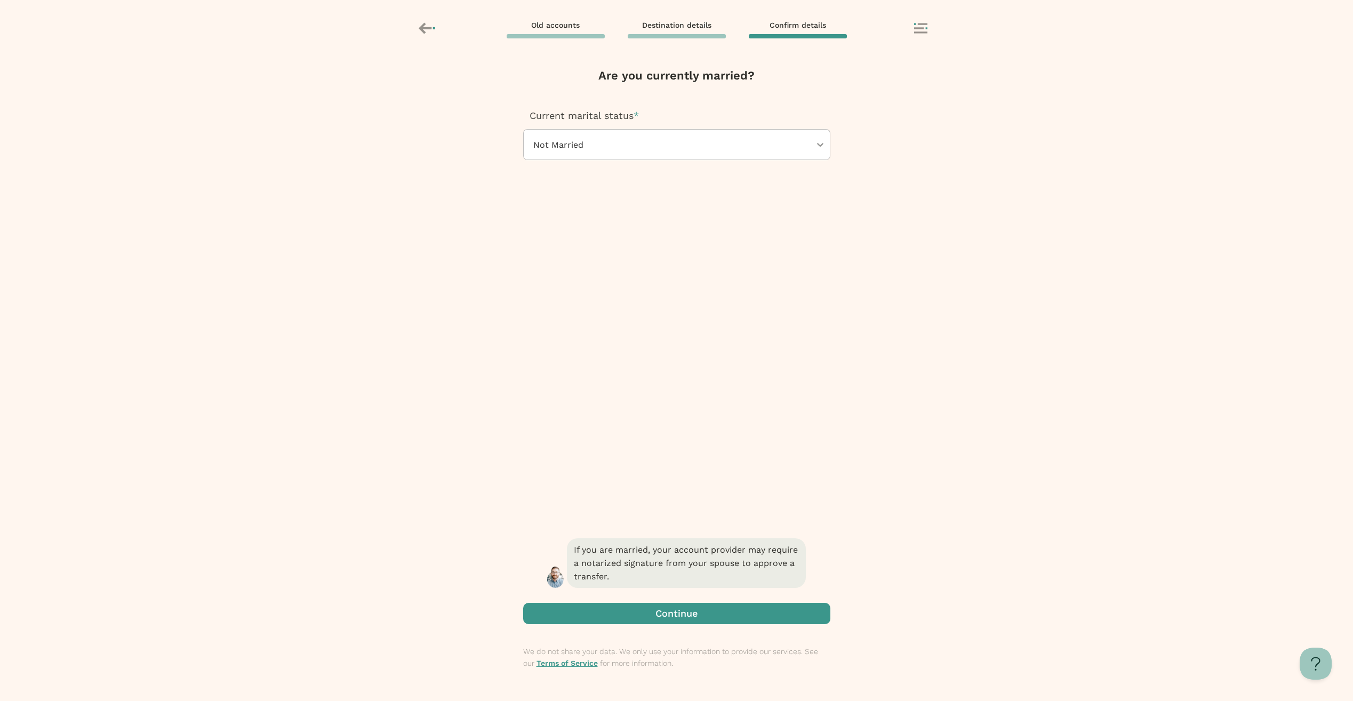
click at [627, 609] on span "button" at bounding box center [676, 613] width 307 height 21
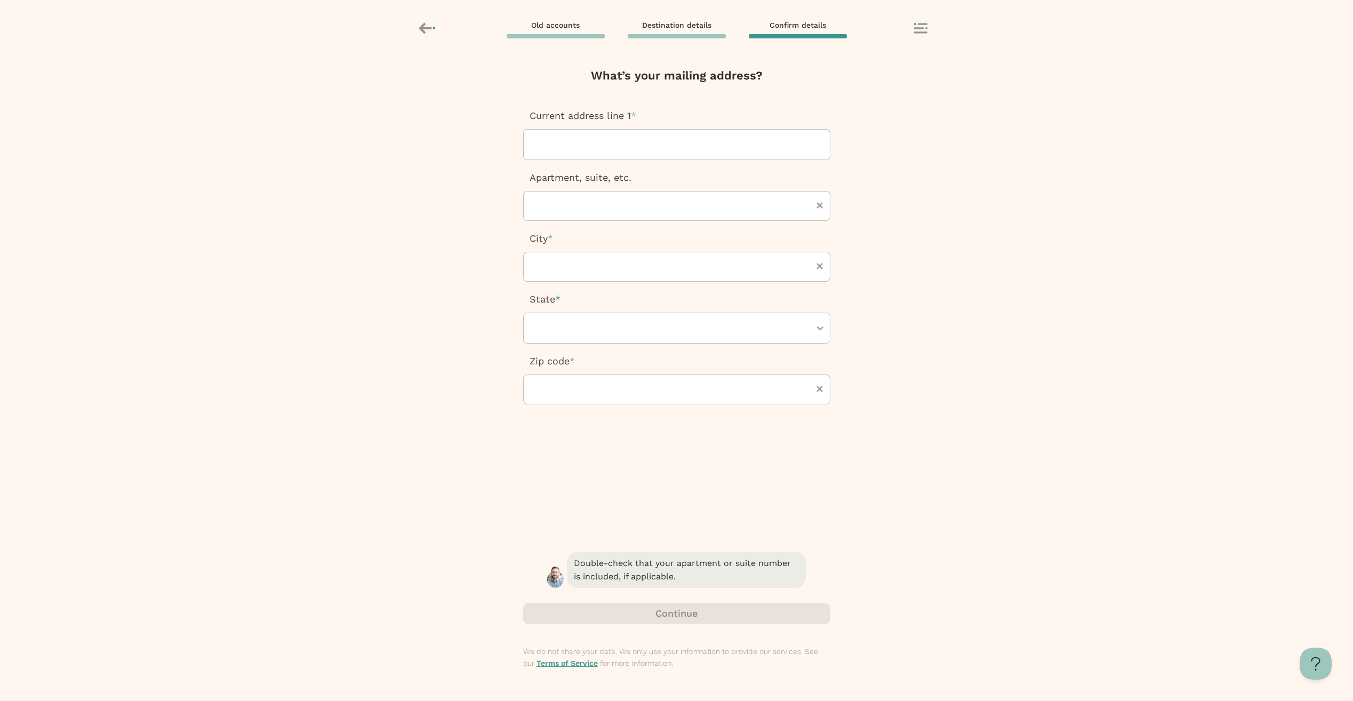
click at [600, 141] on div at bounding box center [676, 145] width 289 height 30
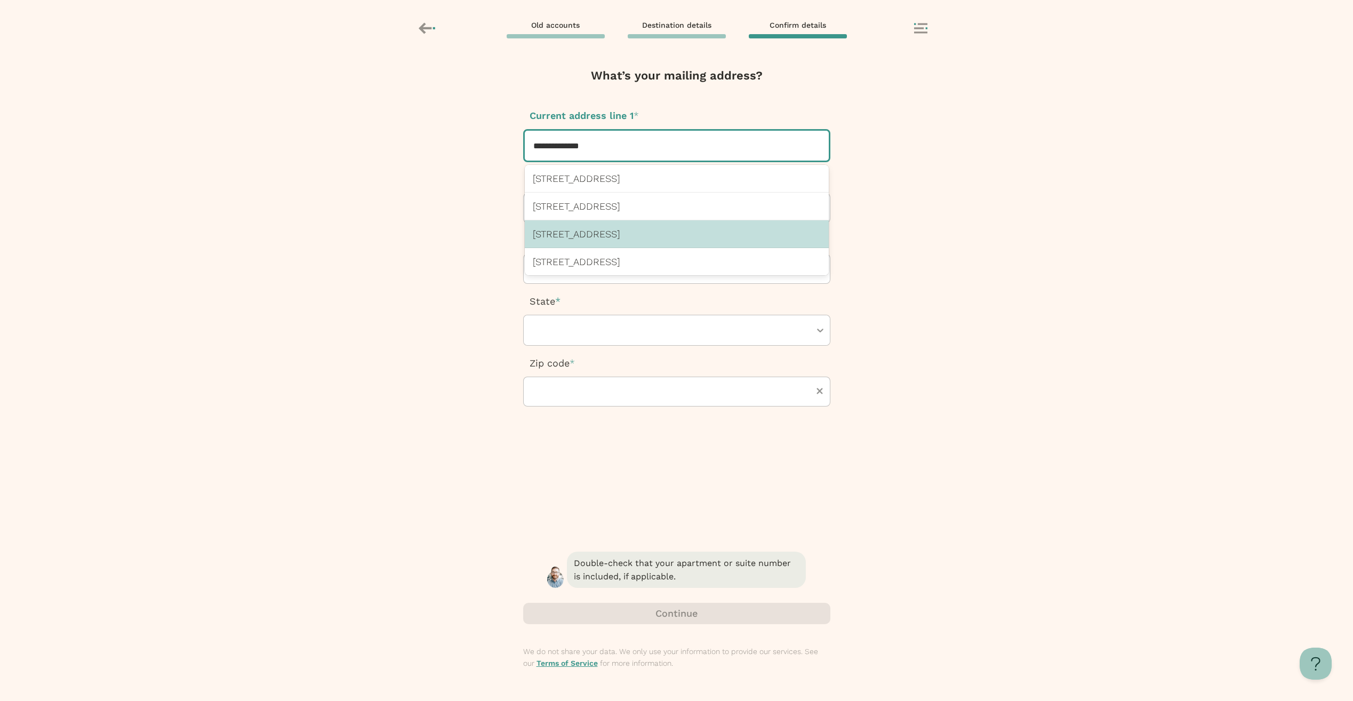
click at [704, 230] on p "[STREET_ADDRESS]" at bounding box center [677, 233] width 288 height 11
type input "**********"
type input "*****"
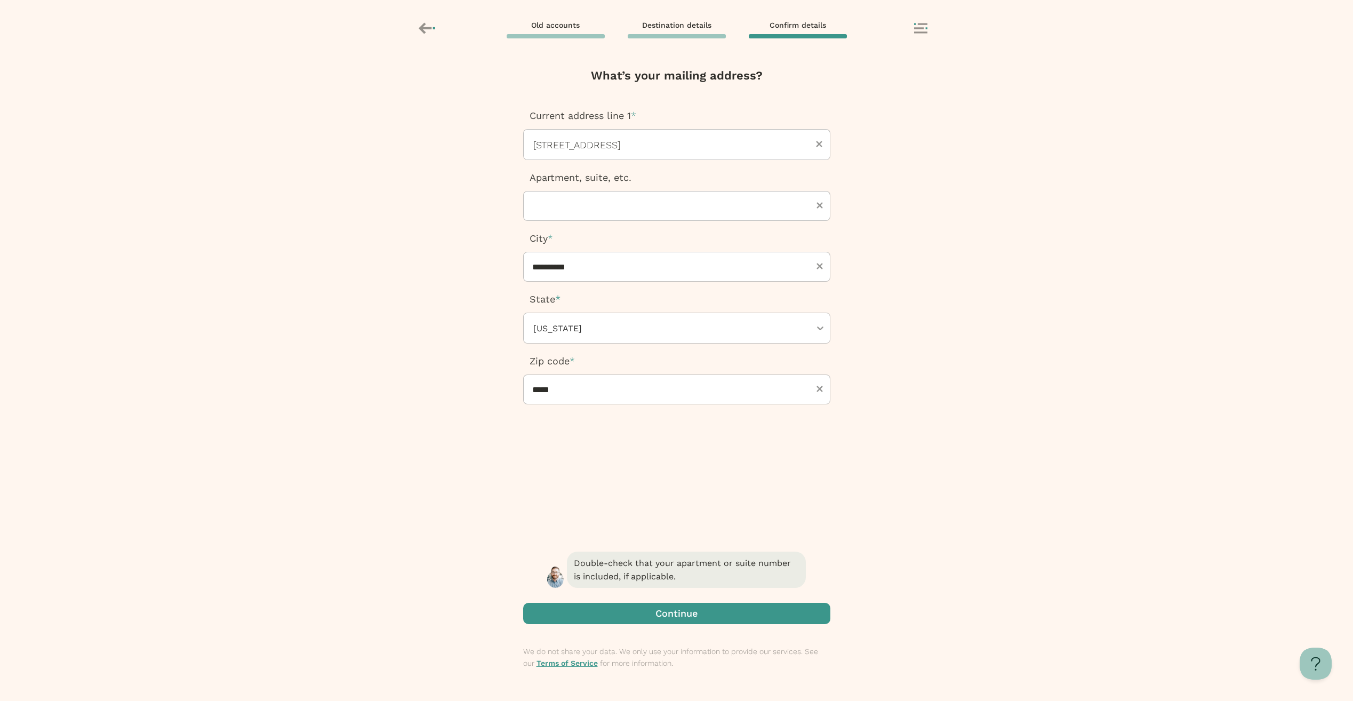
click at [704, 616] on span "button" at bounding box center [676, 613] width 307 height 21
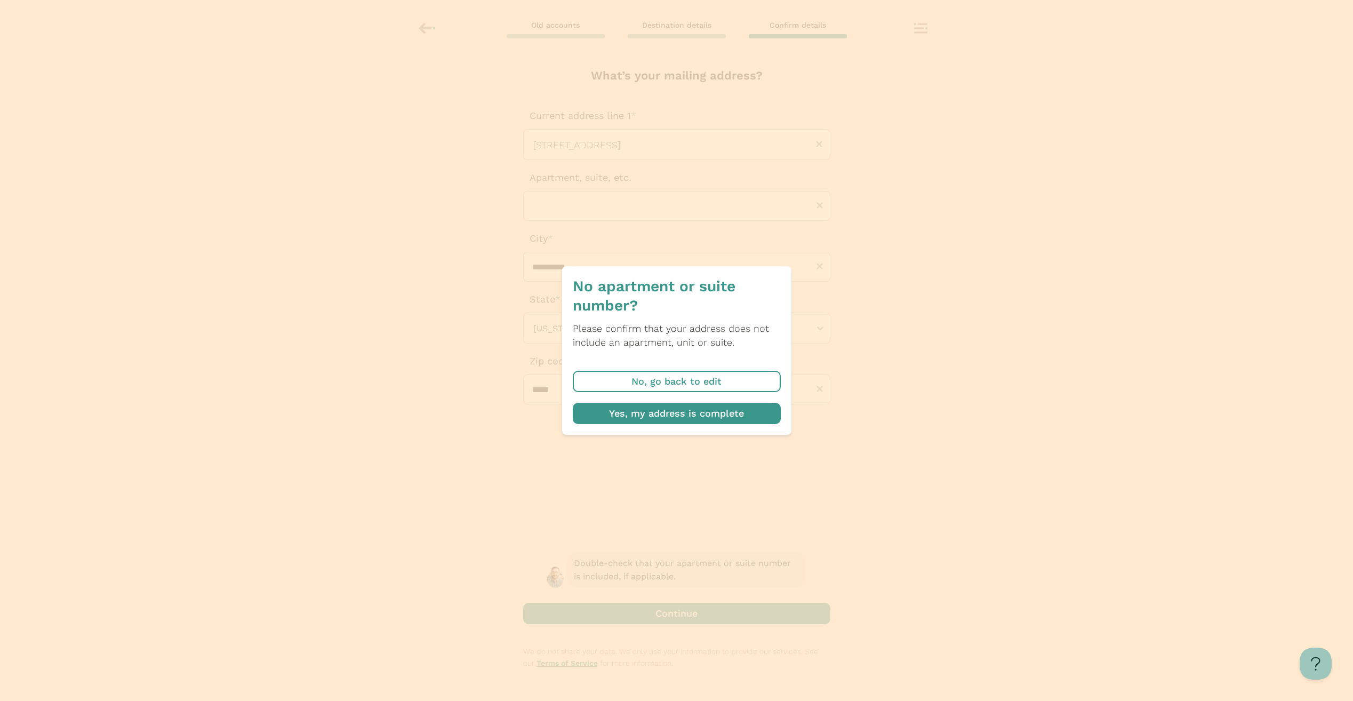
click at [681, 409] on span "button" at bounding box center [677, 413] width 208 height 21
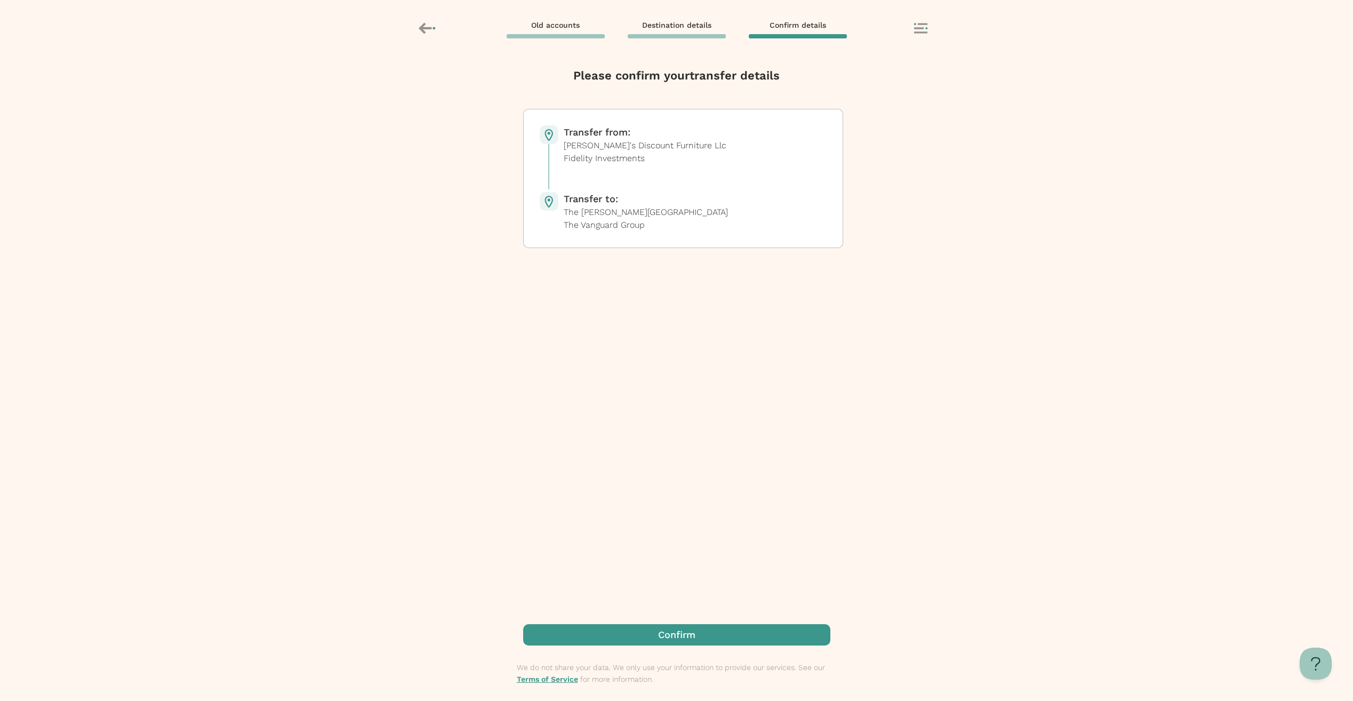
click at [681, 632] on span "button" at bounding box center [676, 634] width 307 height 21
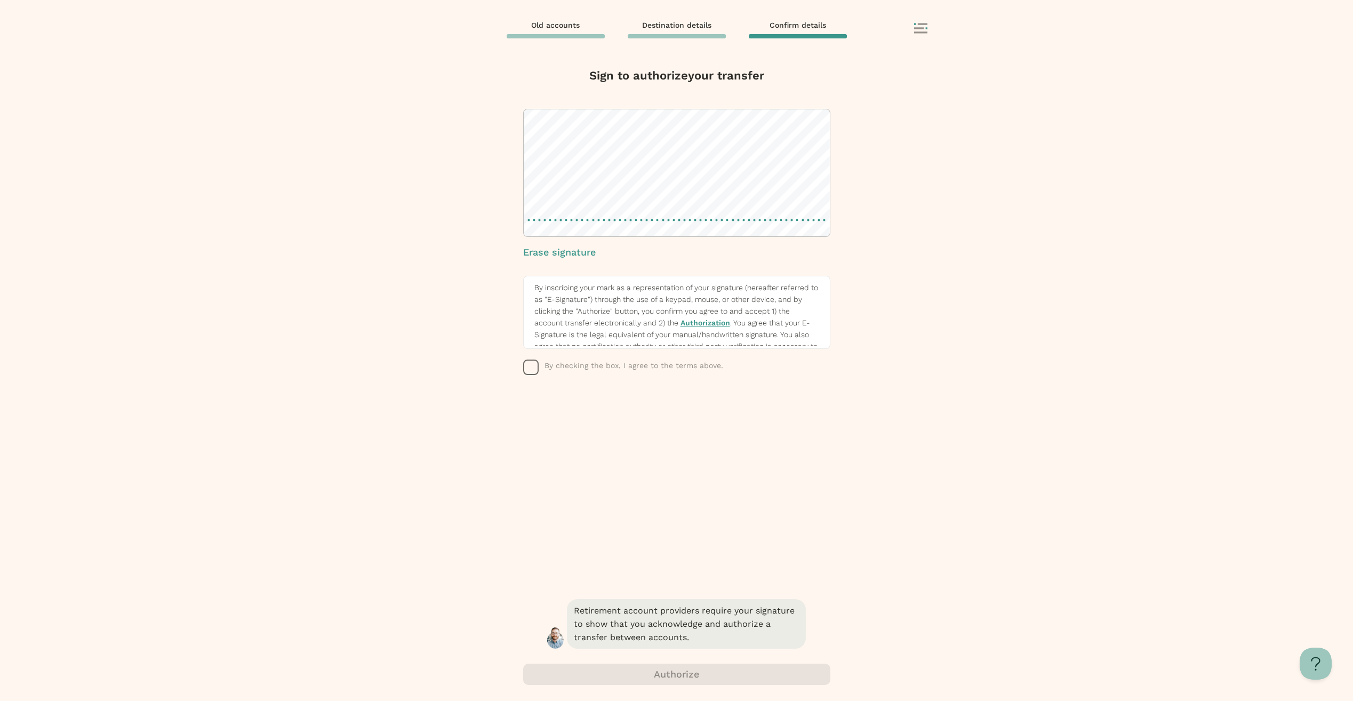
click at [539, 371] on icon "button" at bounding box center [531, 368] width 16 height 16
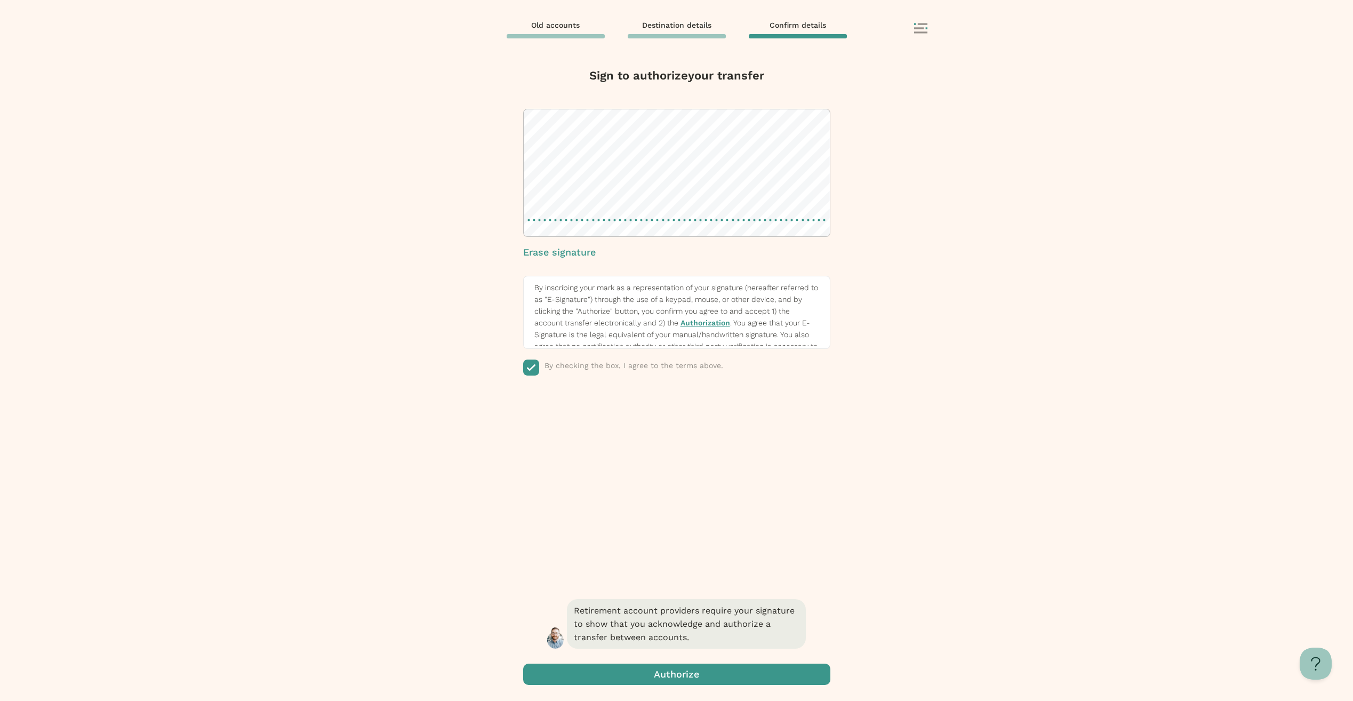
click at [651, 671] on span "button" at bounding box center [676, 674] width 307 height 21
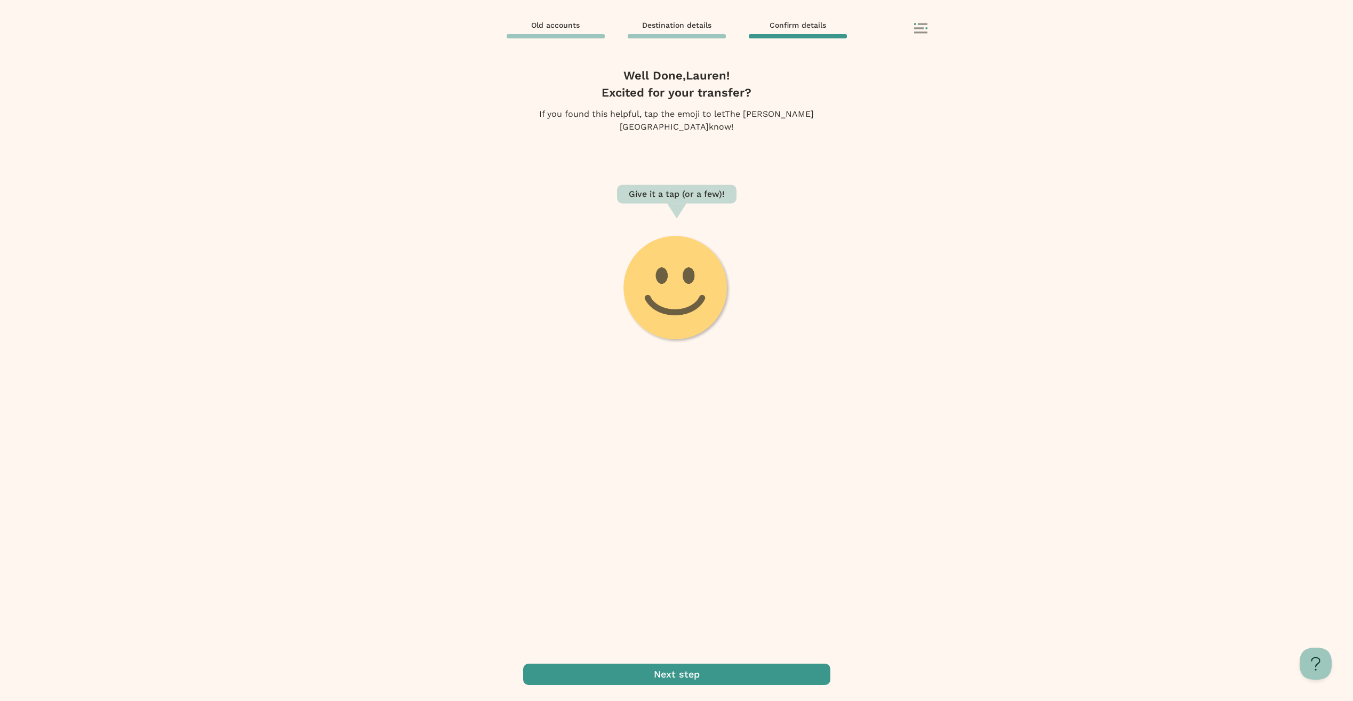
click at [682, 678] on span "button" at bounding box center [676, 674] width 307 height 21
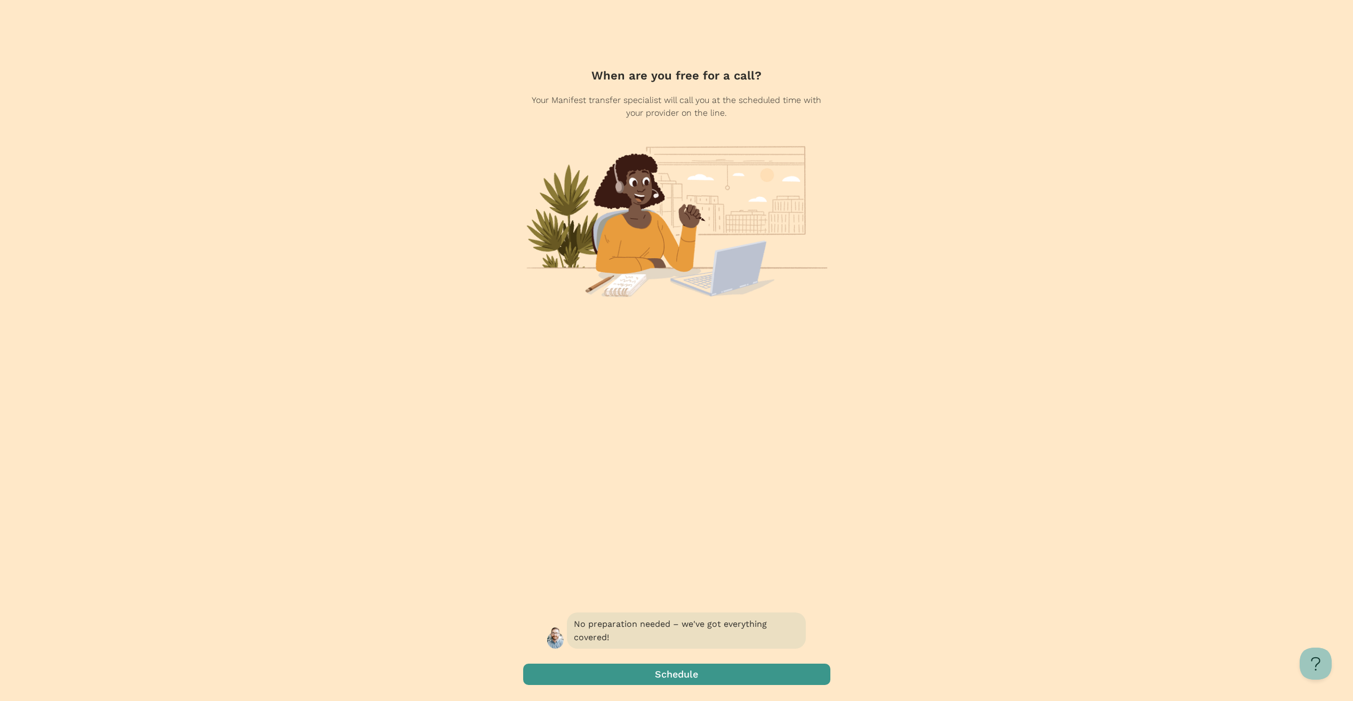
click at [656, 676] on span "button" at bounding box center [676, 674] width 307 height 21
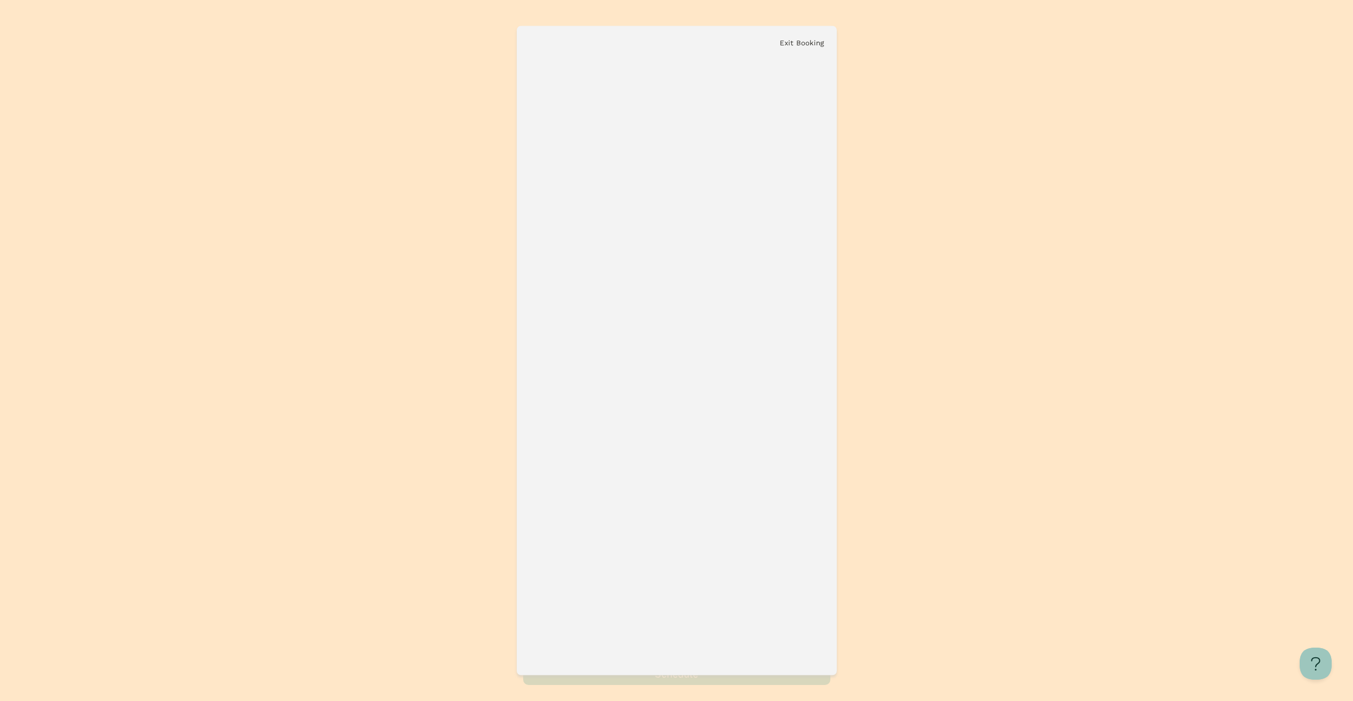
click at [1256, 114] on div at bounding box center [676, 350] width 1353 height 701
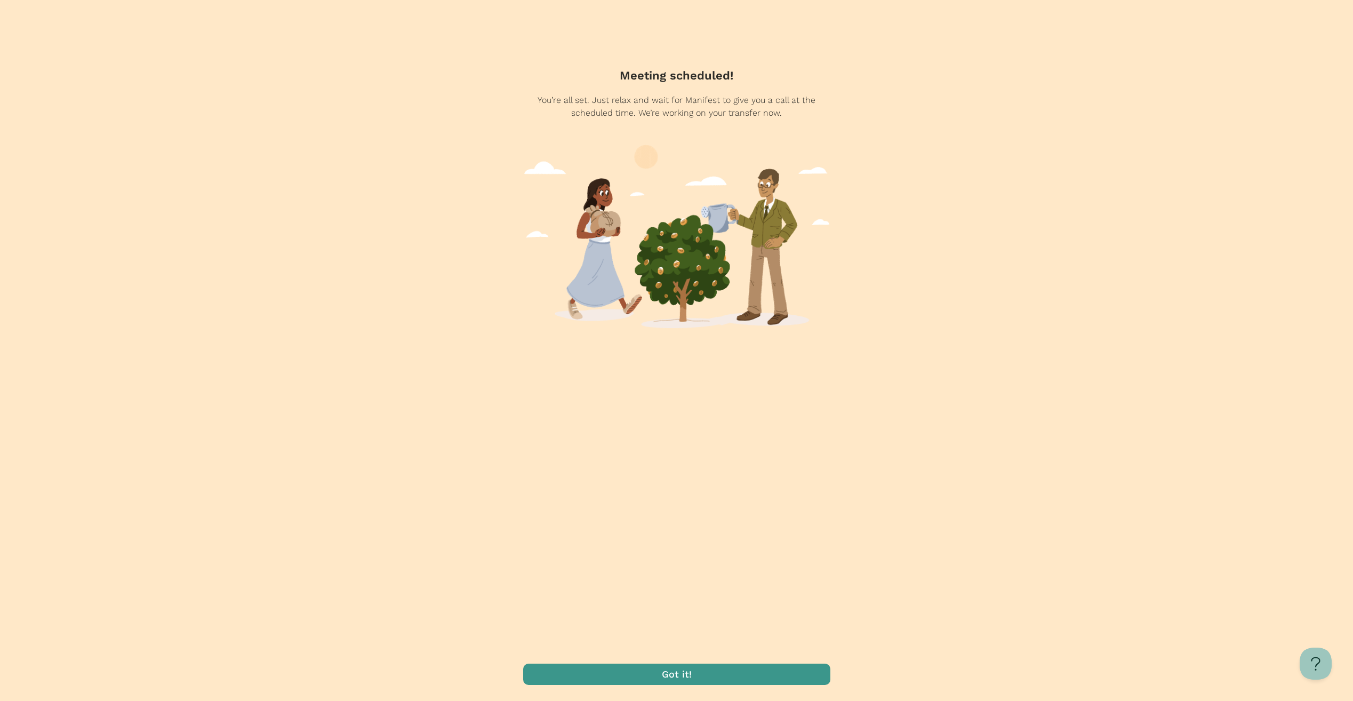
click at [726, 665] on span "button" at bounding box center [676, 674] width 307 height 21
